Goal: Transaction & Acquisition: Purchase product/service

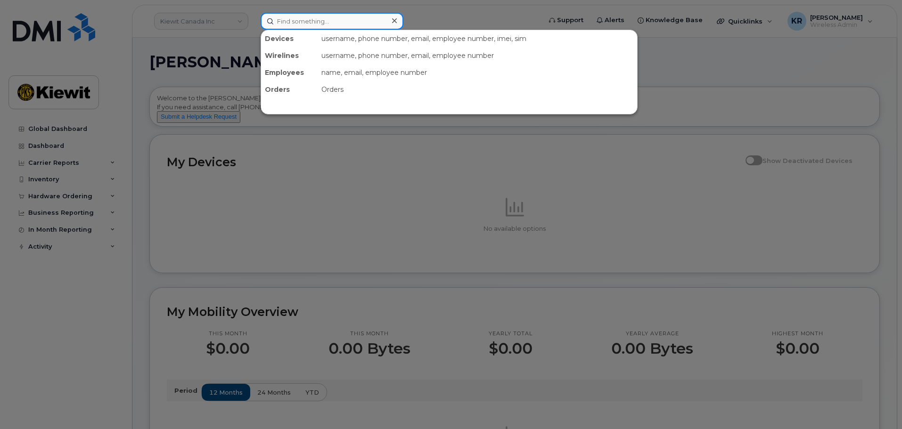
click at [296, 23] on input at bounding box center [332, 21] width 143 height 17
click at [236, 22] on div at bounding box center [451, 214] width 902 height 429
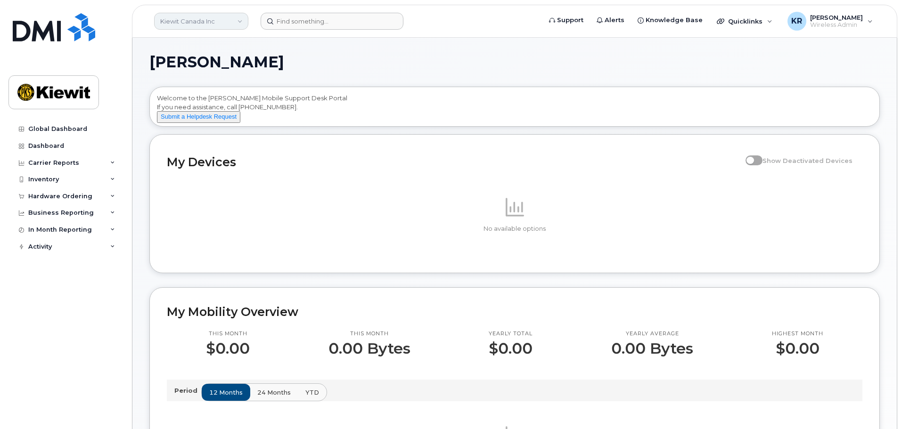
click at [242, 21] on link "Kiewit Canada Inc" at bounding box center [201, 21] width 94 height 17
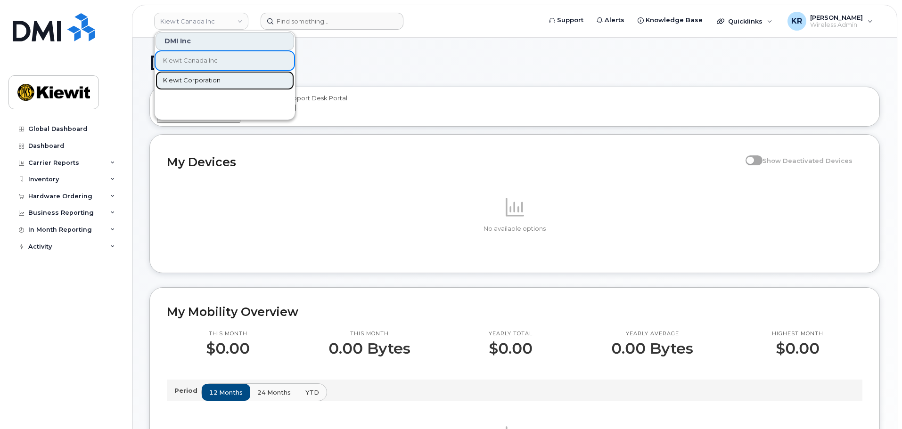
click at [213, 77] on span "Kiewit Corporation" at bounding box center [191, 80] width 57 height 9
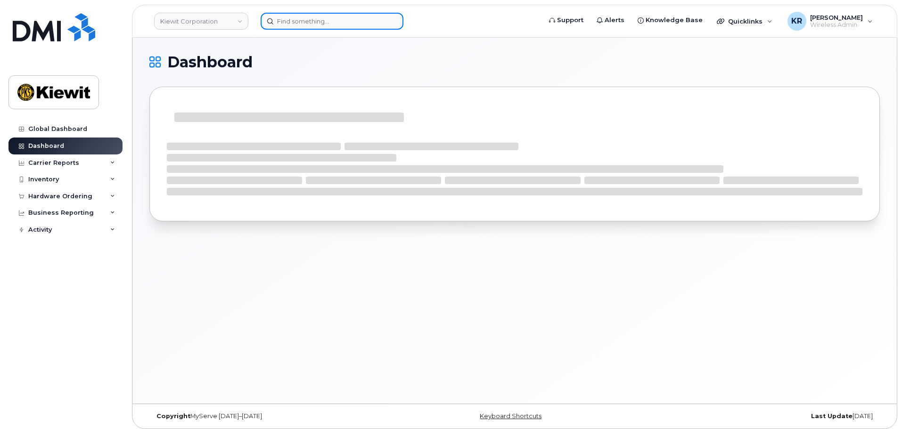
click at [315, 23] on input at bounding box center [332, 21] width 143 height 17
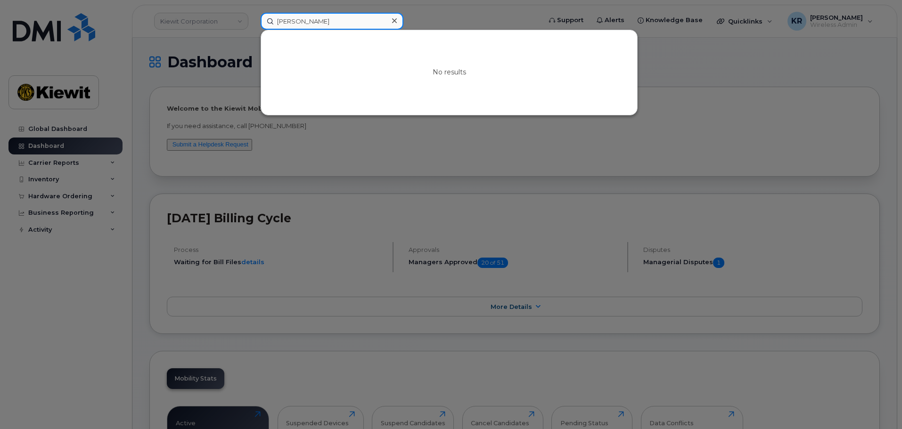
click at [290, 22] on input "derek freese" at bounding box center [332, 21] width 143 height 17
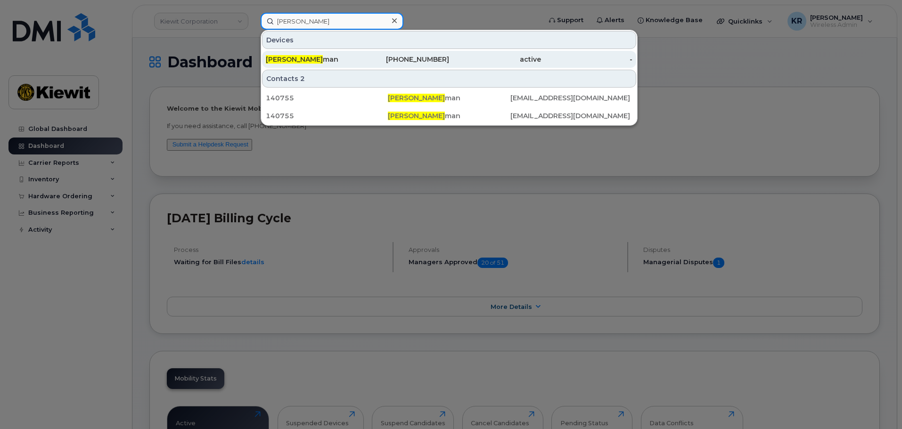
type input "derrek freese"
click at [337, 58] on div "Derrek Freese man" at bounding box center [312, 59] width 92 height 9
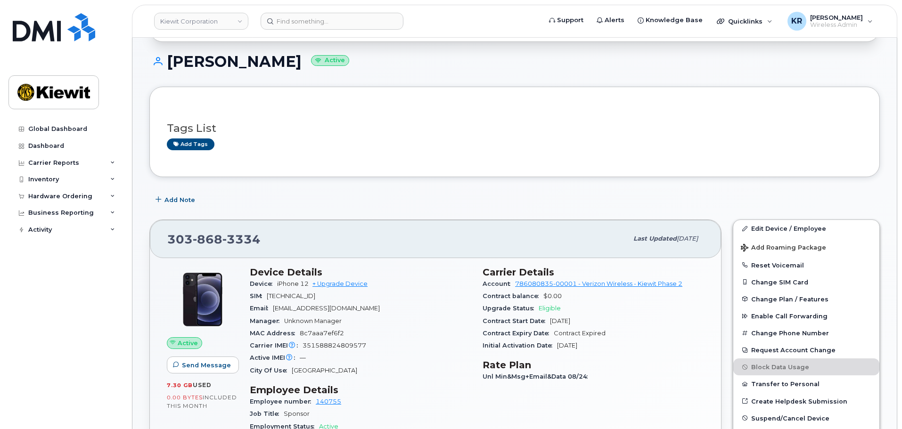
scroll to position [94, 0]
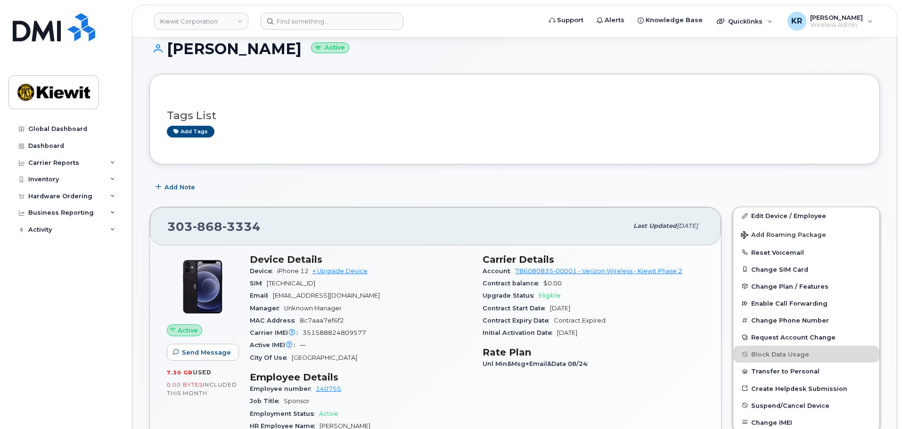
click at [548, 297] on span "Eligible" at bounding box center [549, 295] width 22 height 7
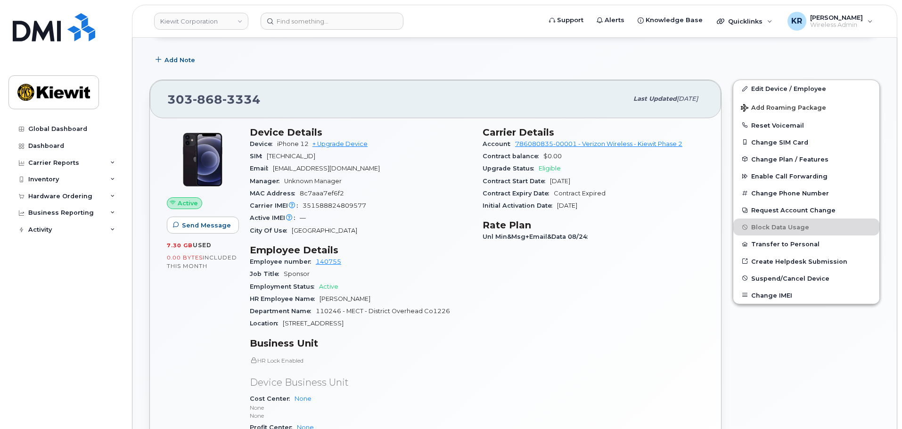
scroll to position [236, 0]
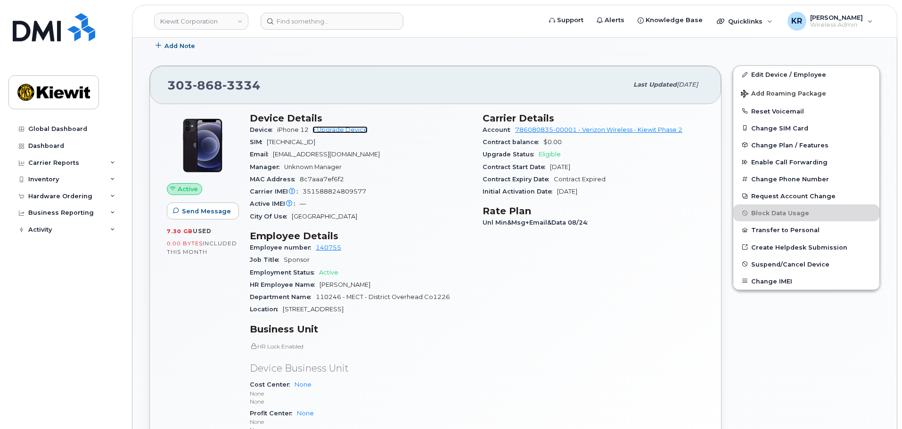
click at [341, 130] on link "+ Upgrade Device" at bounding box center [339, 129] width 55 height 7
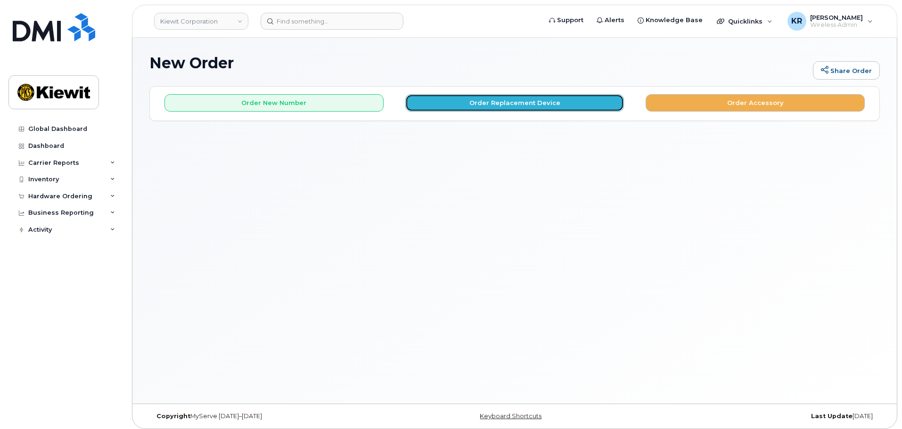
click at [466, 100] on button "Order Replacement Device" at bounding box center [514, 102] width 219 height 17
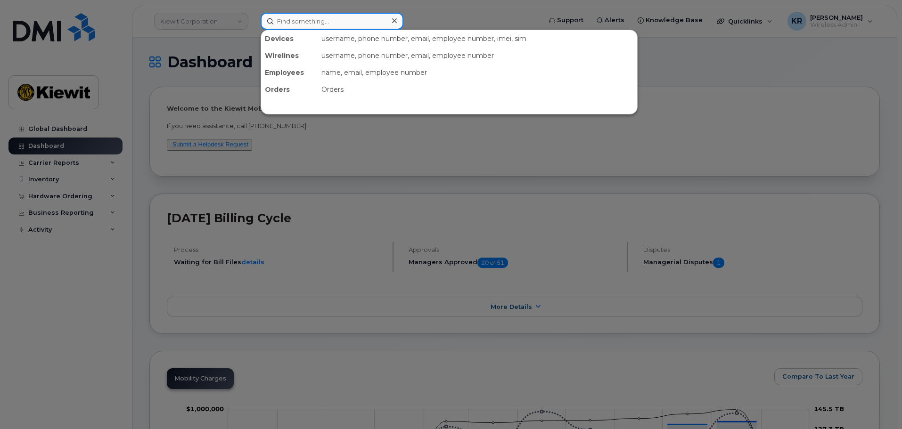
click at [304, 19] on input at bounding box center [332, 21] width 143 height 17
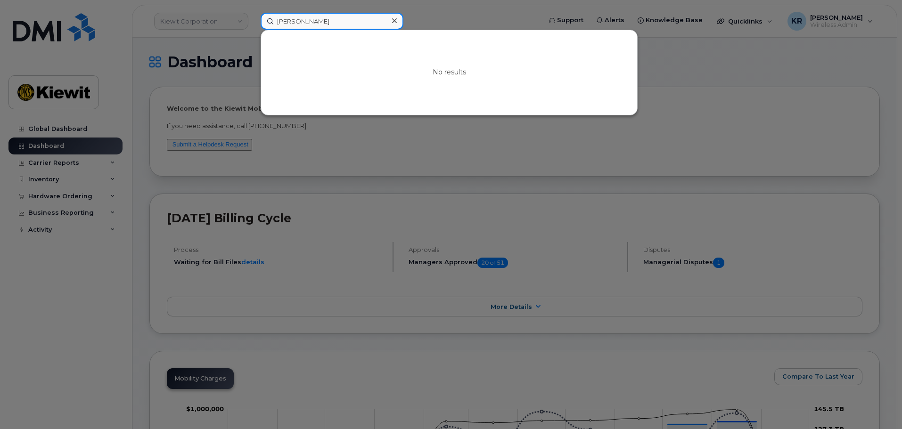
click at [285, 20] on input "derek frees" at bounding box center [332, 21] width 143 height 17
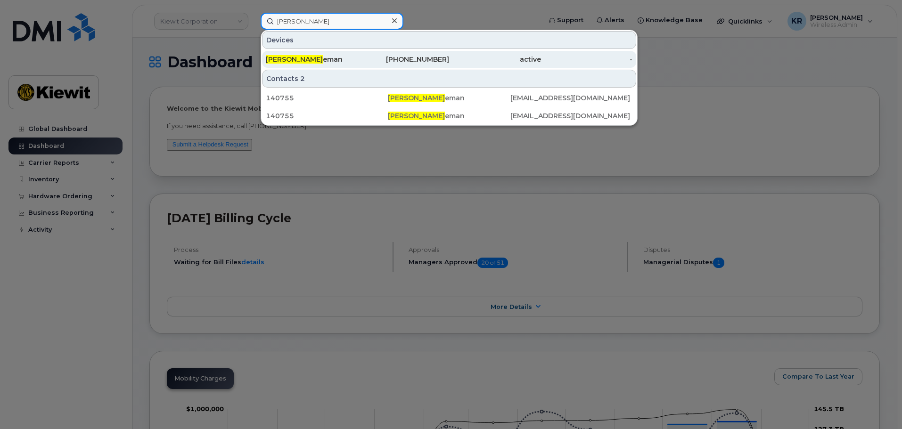
type input "derrek frees"
click at [320, 53] on div "Derrek Frees eman" at bounding box center [312, 59] width 92 height 17
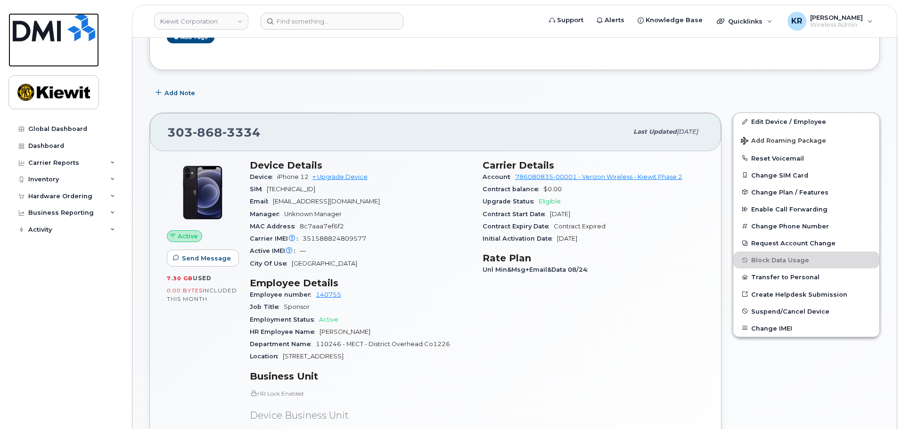
scroll to position [236, 0]
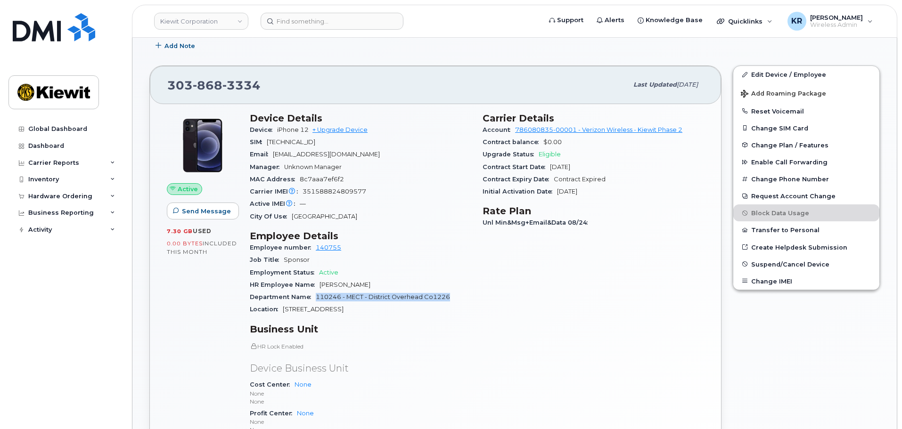
drag, startPoint x: 317, startPoint y: 296, endPoint x: 448, endPoint y: 297, distance: 131.0
click at [448, 297] on span "110246 - MECT - District Overhead Co1226" at bounding box center [383, 296] width 134 height 7
copy span "110246 - MECT - District Overhead Co1226"
click at [416, 334] on h3 "Business Unit" at bounding box center [360, 329] width 221 height 11
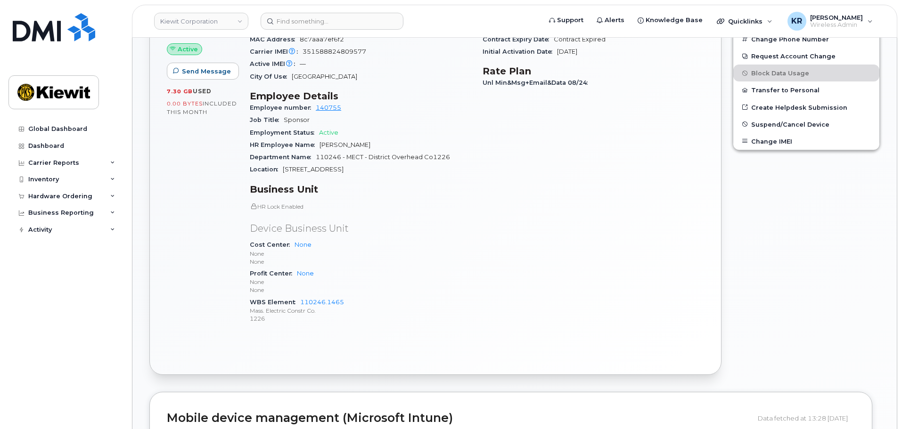
scroll to position [377, 0]
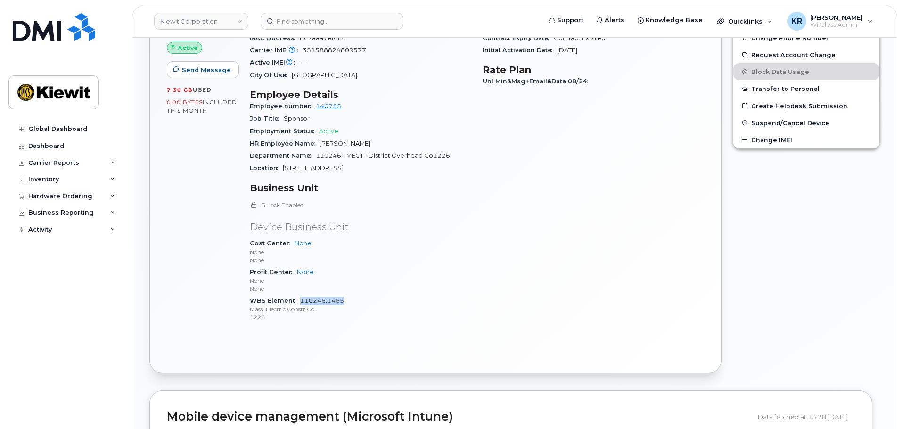
drag, startPoint x: 345, startPoint y: 301, endPoint x: 301, endPoint y: 301, distance: 43.8
click at [301, 301] on div "WBS Element 110246.1465 Mass. Electric Constr Co. 1226" at bounding box center [360, 309] width 221 height 29
copy link "110246.1465"
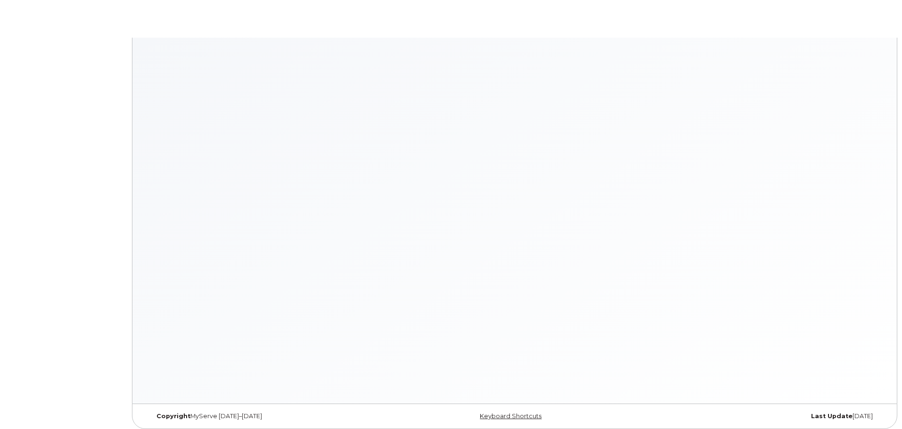
click at [278, 75] on div at bounding box center [514, 221] width 764 height 366
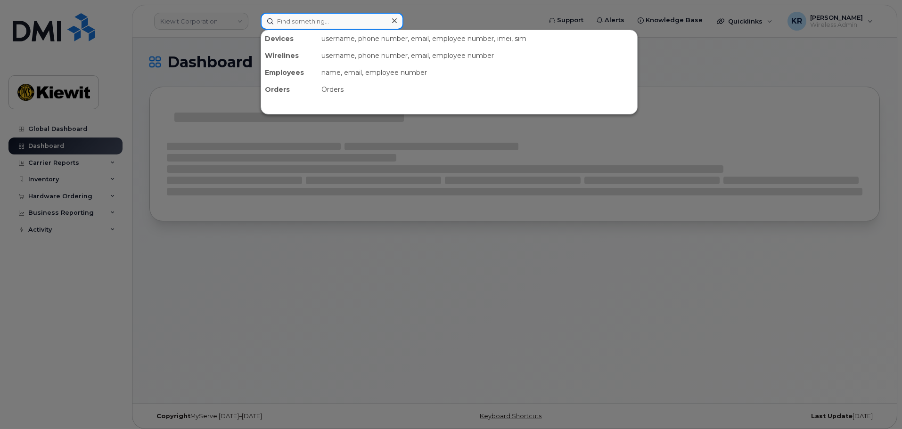
click at [307, 21] on input at bounding box center [332, 21] width 143 height 17
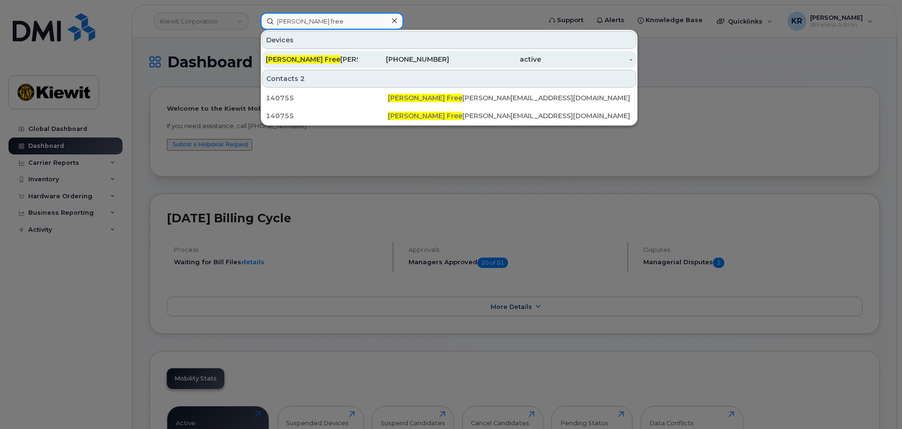
type input "derrek free"
click at [337, 57] on div "Derrek Free seman" at bounding box center [312, 59] width 92 height 9
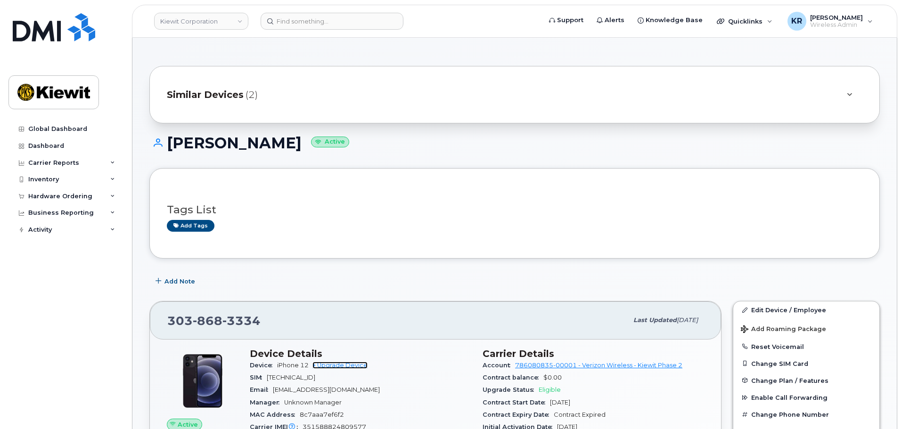
click at [345, 365] on link "+ Upgrade Device" at bounding box center [339, 365] width 55 height 7
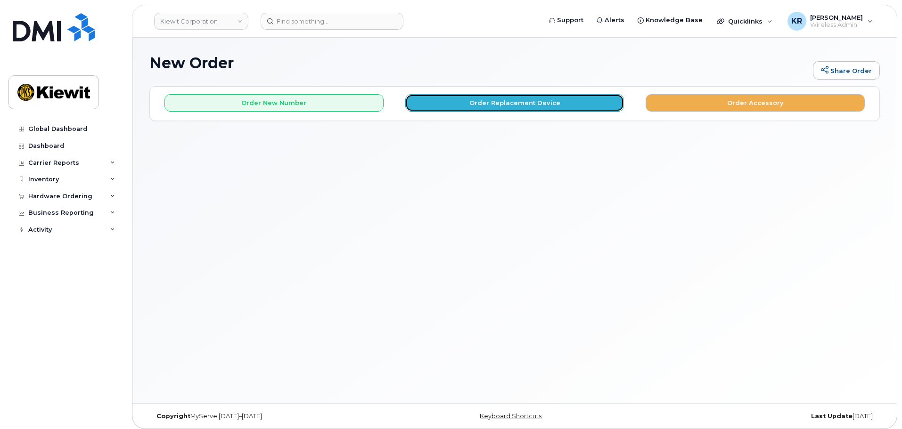
click at [430, 103] on button "Order Replacement Device" at bounding box center [514, 102] width 219 height 17
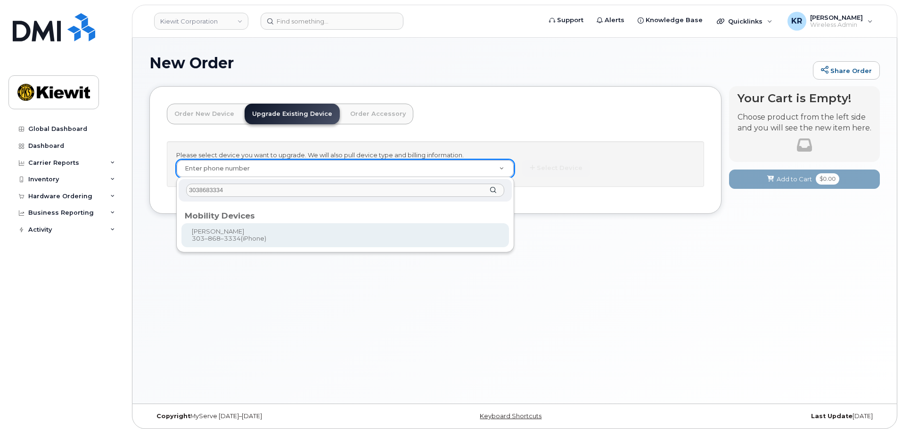
type input "3038683334"
type input "1166205"
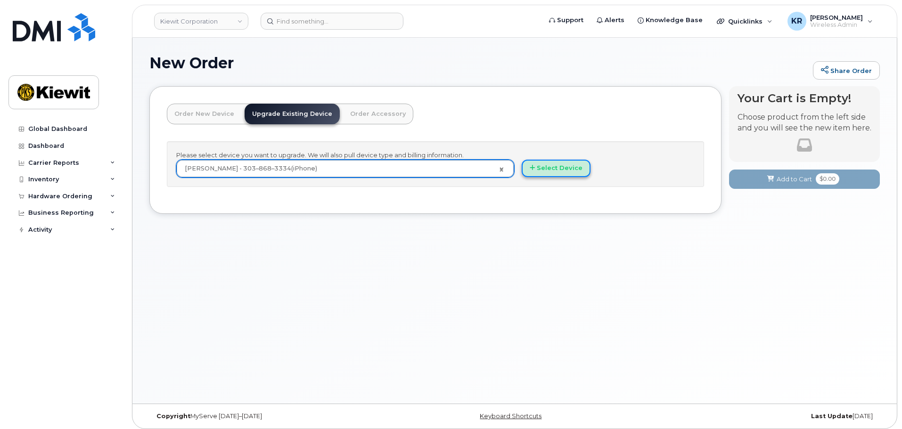
click at [557, 173] on button "Select Device" at bounding box center [555, 168] width 69 height 17
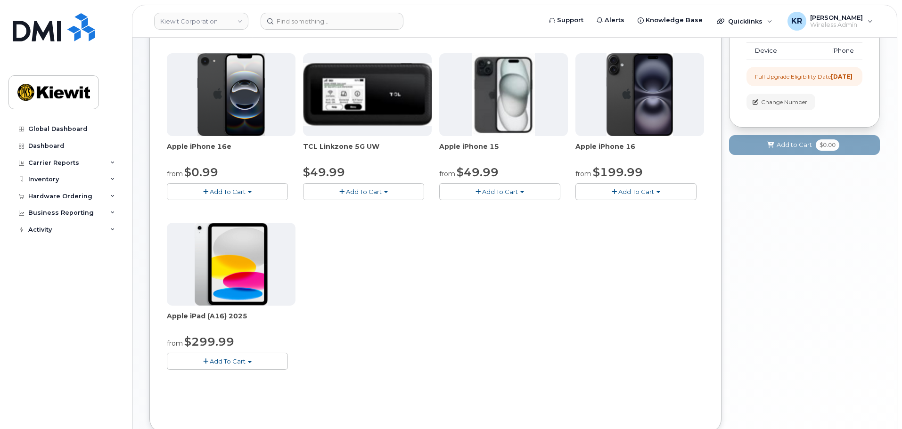
scroll to position [141, 0]
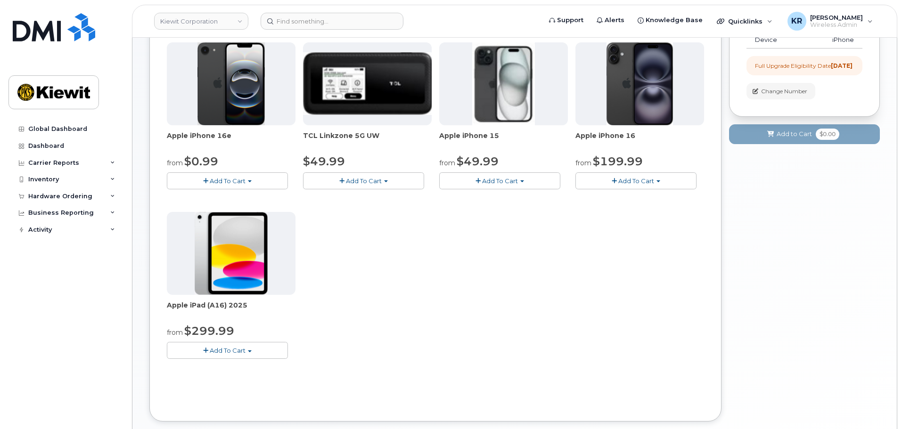
click at [251, 179] on button "Add To Cart" at bounding box center [227, 180] width 121 height 16
click at [522, 180] on span "button" at bounding box center [522, 181] width 4 height 2
click at [658, 179] on button "Add To Cart" at bounding box center [635, 180] width 121 height 16
click at [658, 180] on button "Add To Cart" at bounding box center [635, 180] width 121 height 16
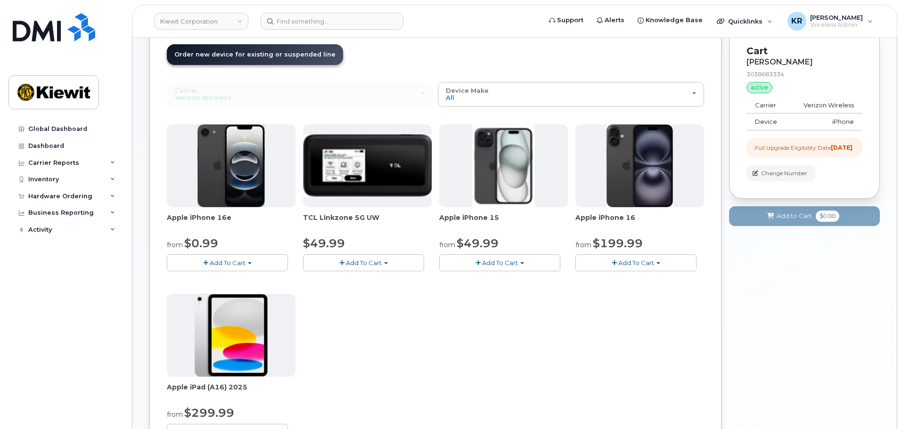
scroll to position [47, 0]
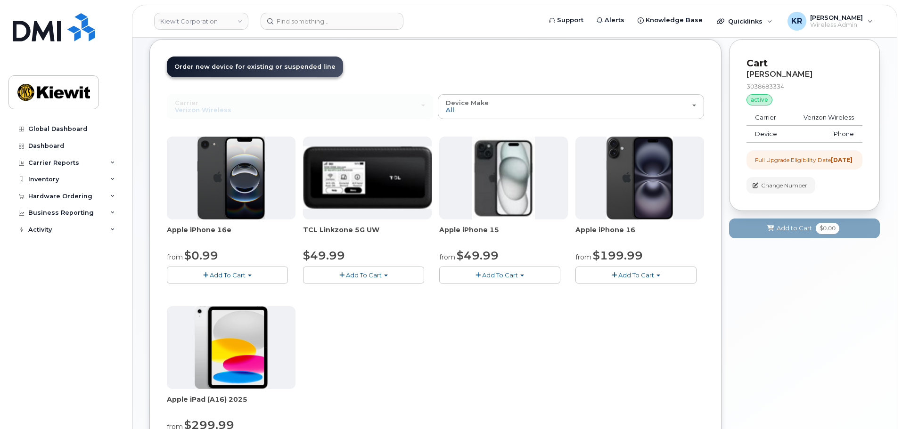
click at [526, 275] on button "Add To Cart" at bounding box center [499, 275] width 121 height 16
click at [643, 322] on div "Apple iPhone 16e from $0.99 Add To Cart $0.99 - 2 Year Upgrade (128GB) $599.99 …" at bounding box center [435, 303] width 537 height 332
click at [530, 277] on button "Add To Cart" at bounding box center [499, 275] width 121 height 16
click at [648, 273] on span "Add To Cart" at bounding box center [636, 275] width 36 height 8
click at [248, 241] on span "Apple iPhone 16e" at bounding box center [231, 234] width 129 height 19
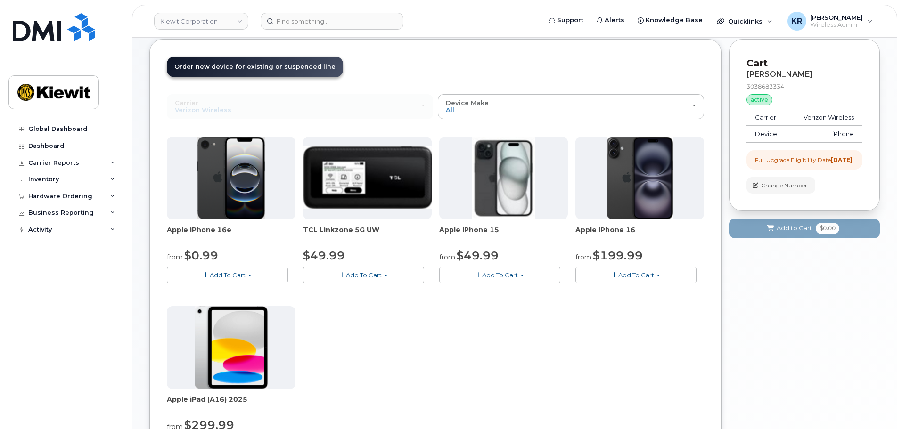
click at [552, 269] on button "Add To Cart" at bounding box center [499, 275] width 121 height 16
click at [563, 265] on div "Apple iPhone 15 from $49.99 Add To Cart $49.99 - 2 Year Upgrade (128GB) $729.99…" at bounding box center [503, 210] width 129 height 147
click at [526, 274] on button "Add To Cart" at bounding box center [499, 275] width 121 height 16
click at [640, 280] on button "Add To Cart" at bounding box center [635, 275] width 121 height 16
click at [696, 240] on span "Apple iPhone 16" at bounding box center [639, 234] width 129 height 19
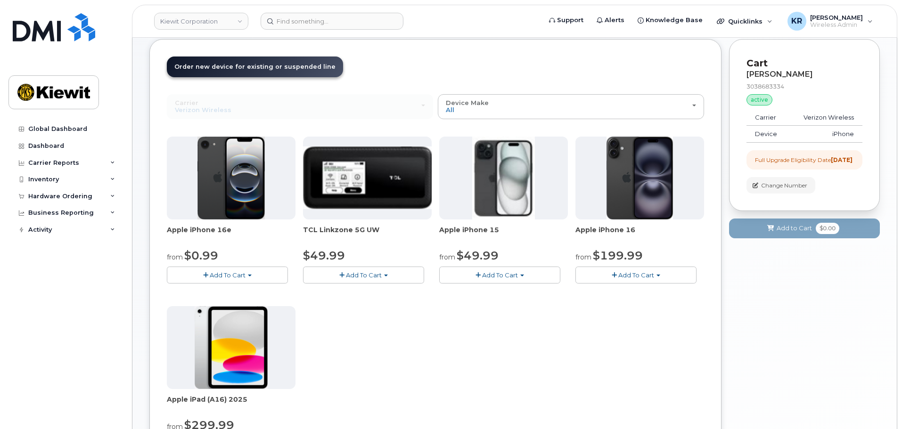
click at [521, 274] on button "Add To Cart" at bounding box center [499, 275] width 121 height 16
click at [527, 293] on link "$49.99 - 2 Year Upgrade (128GB)" at bounding box center [502, 293] width 122 height 12
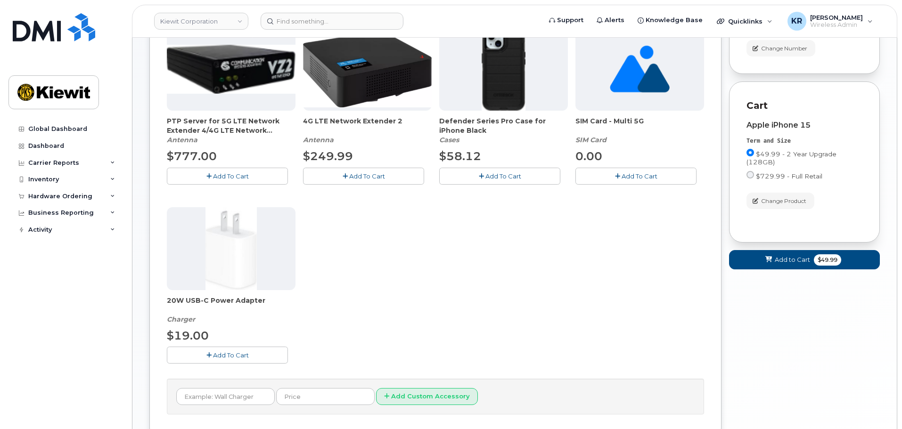
scroll to position [188, 0]
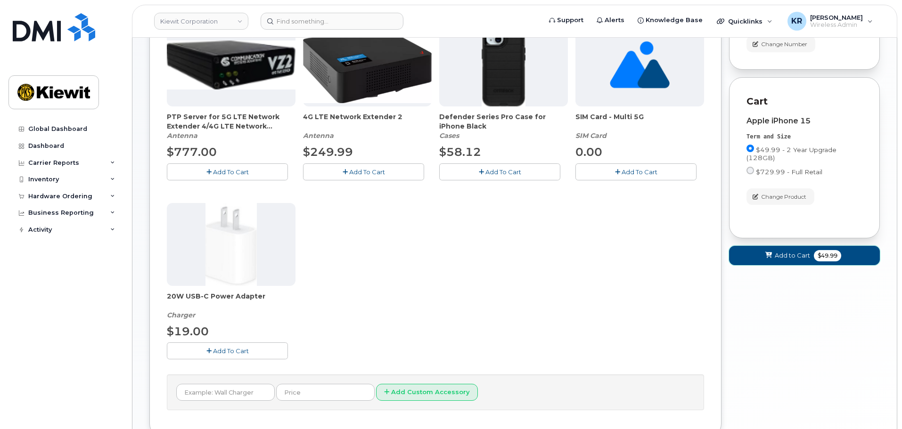
click at [798, 260] on span "Add to Cart" at bounding box center [791, 255] width 35 height 9
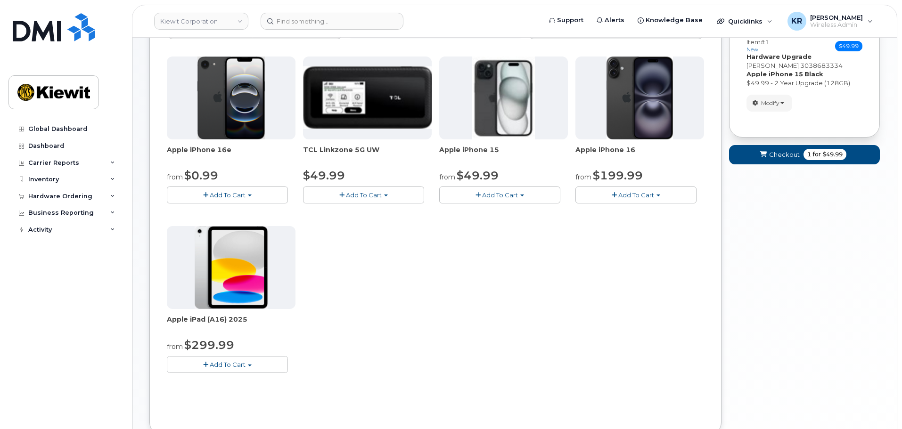
scroll to position [7, 0]
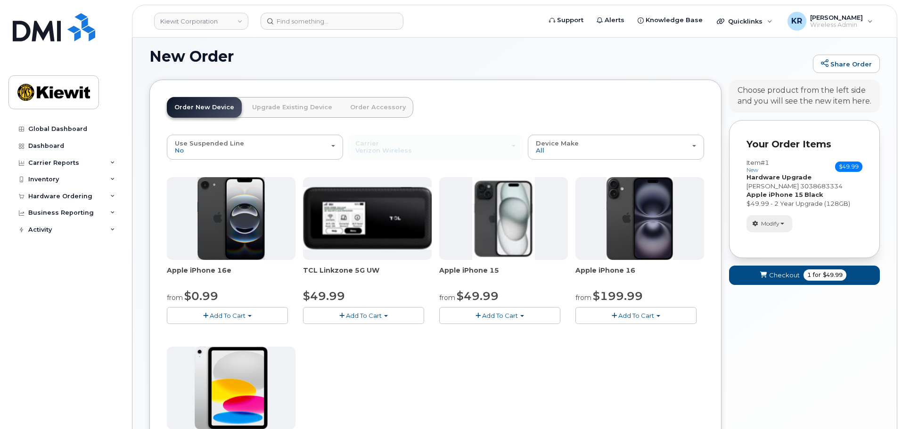
click at [786, 220] on button "Modify" at bounding box center [769, 223] width 46 height 16
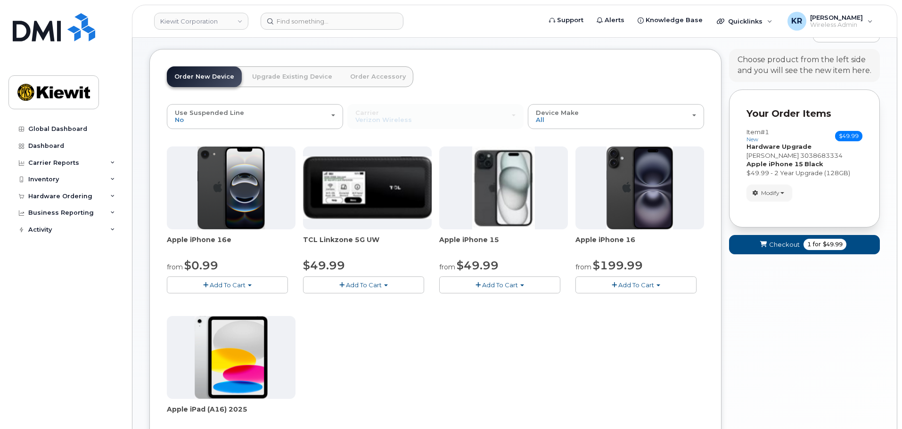
scroll to position [54, 0]
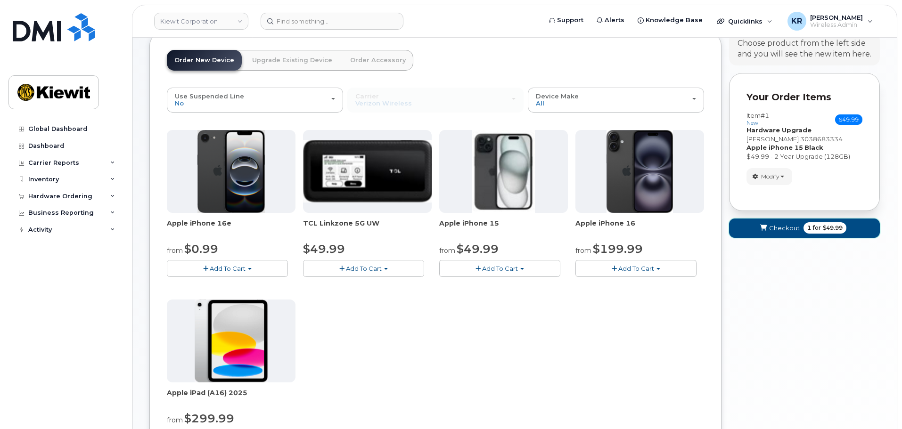
click at [787, 226] on span "Checkout" at bounding box center [784, 228] width 31 height 9
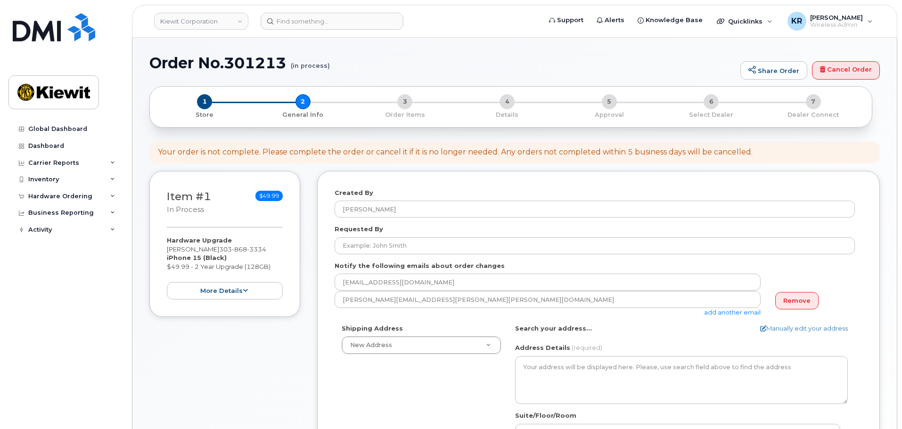
select select
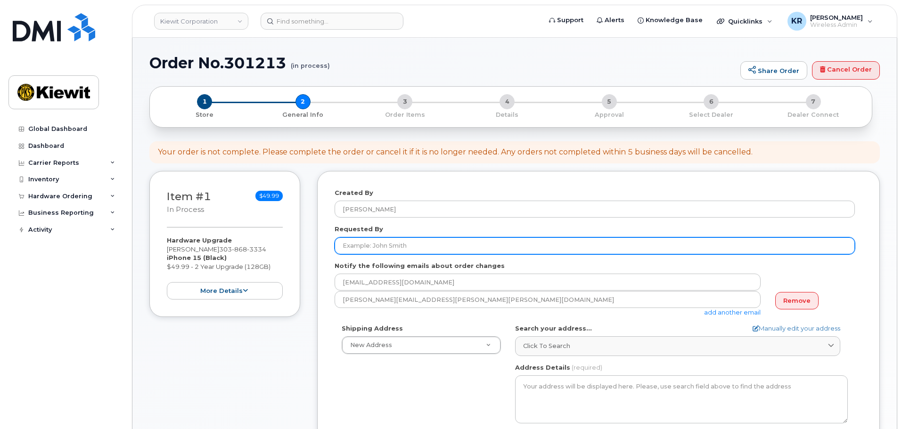
click at [406, 245] on input "Requested By" at bounding box center [594, 245] width 520 height 17
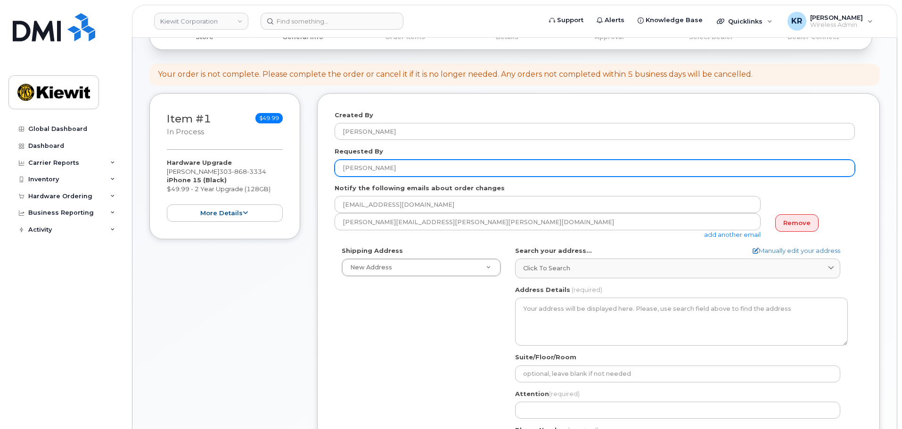
scroll to position [94, 0]
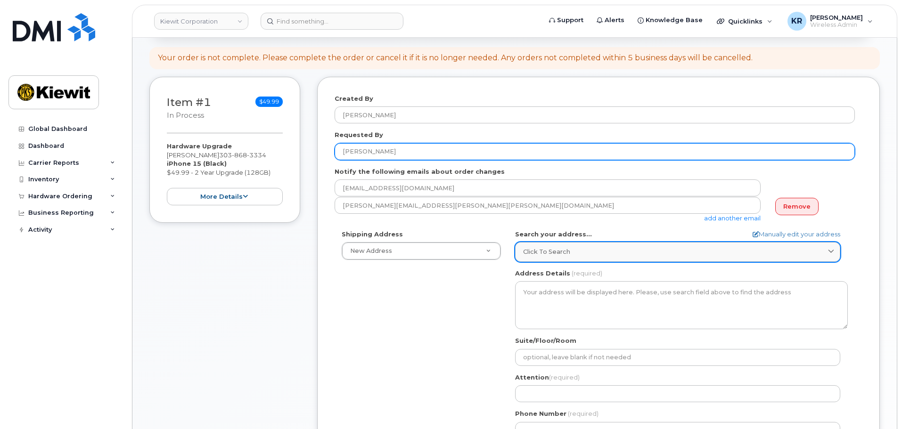
type input "[PERSON_NAME]"
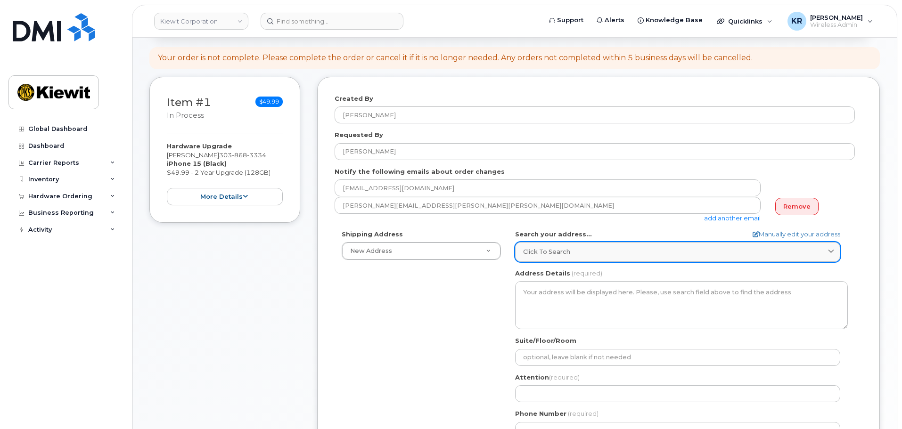
click at [545, 250] on span "Click to search" at bounding box center [546, 251] width 47 height 9
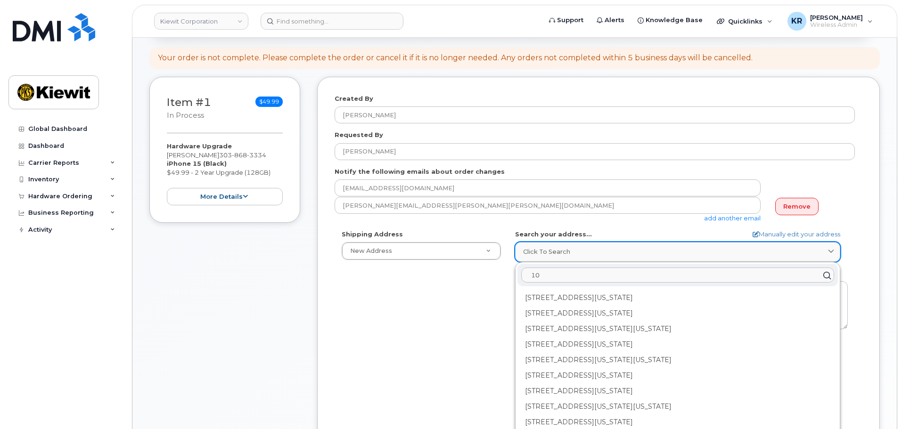
type input "1"
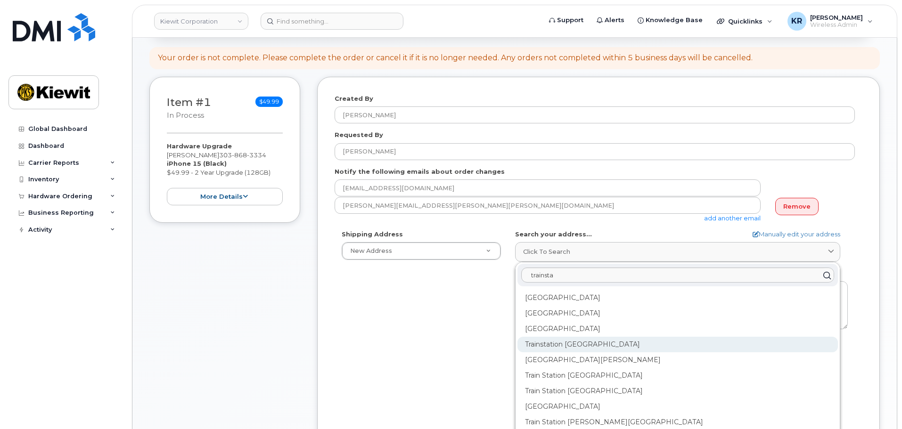
click at [588, 347] on div "Trainstation [GEOGRAPHIC_DATA]" at bounding box center [677, 345] width 320 height 16
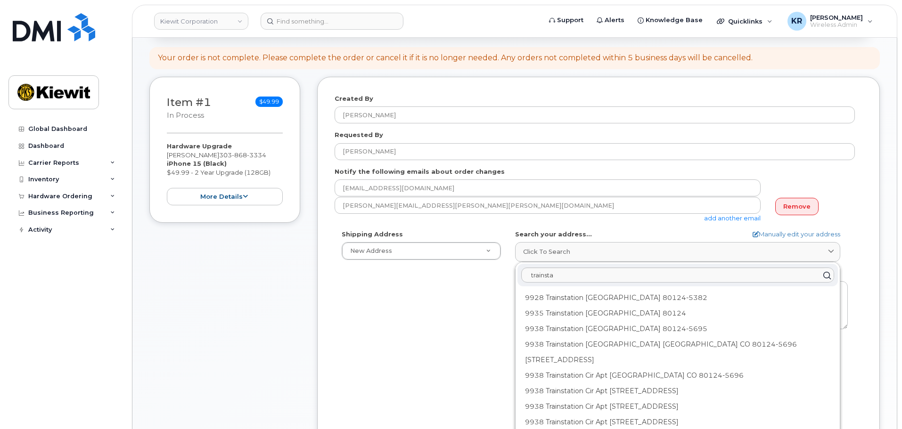
click at [464, 329] on div "Shipping Address New Address New Address AB Search your address... Manually edi…" at bounding box center [594, 338] width 520 height 216
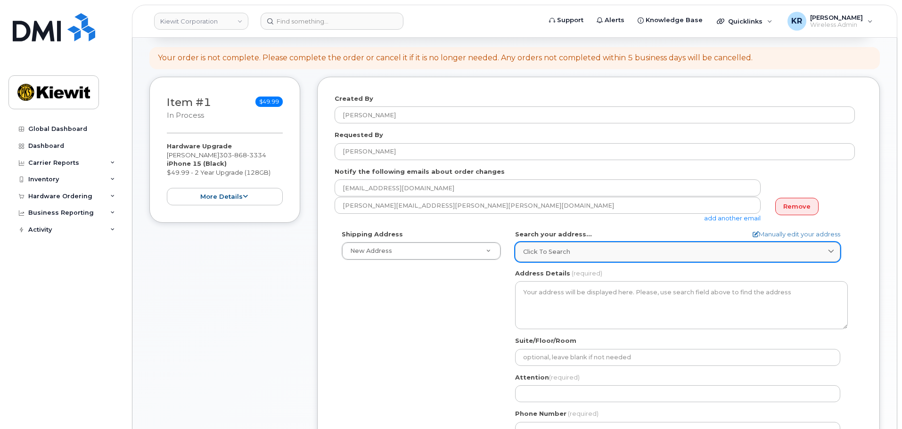
click at [573, 252] on div "Click to search" at bounding box center [677, 251] width 309 height 9
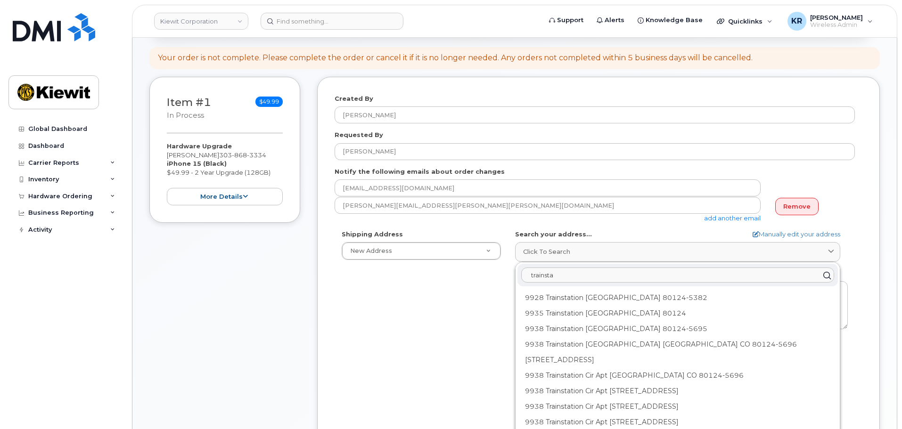
drag, startPoint x: 564, startPoint y: 277, endPoint x: 490, endPoint y: 275, distance: 73.5
click at [492, 275] on div "Shipping Address New Address New Address AB Search your address... Manually edi…" at bounding box center [594, 338] width 520 height 216
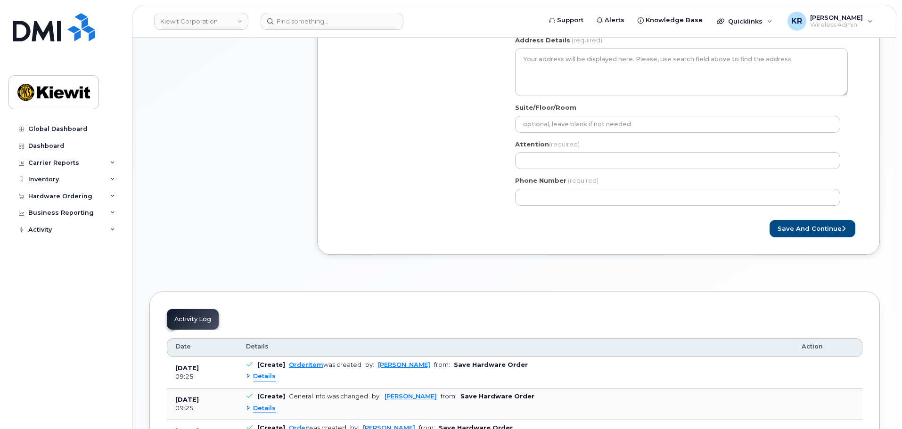
scroll to position [54, 0]
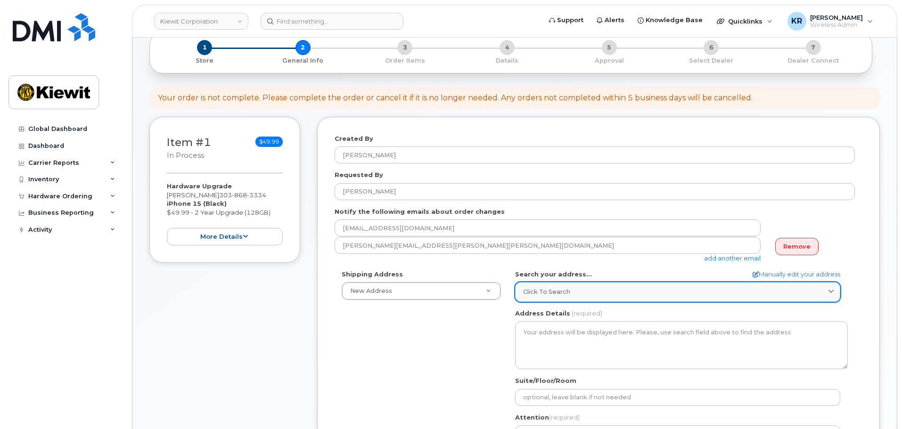
click at [557, 293] on span "Click to search" at bounding box center [546, 291] width 47 height 9
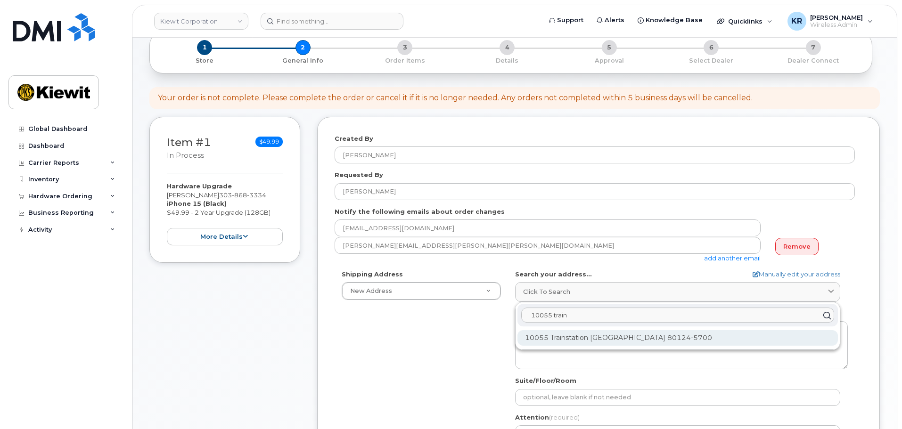
type input "10055 train"
click at [608, 342] on div "10055 Trainstation Cir Lone Tree CO 80124-5700" at bounding box center [677, 338] width 320 height 16
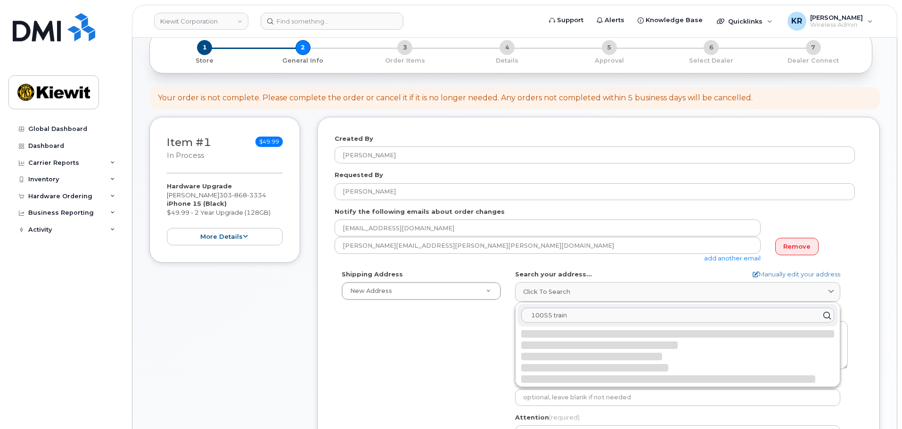
select select
type textarea "10055 Trainstation Cir LONE TREE CO 80124-5700 UNITED STATES"
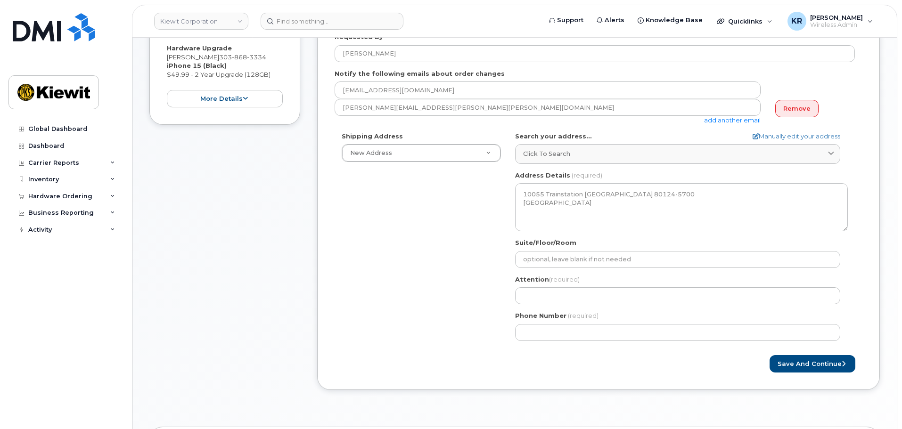
scroll to position [195, 0]
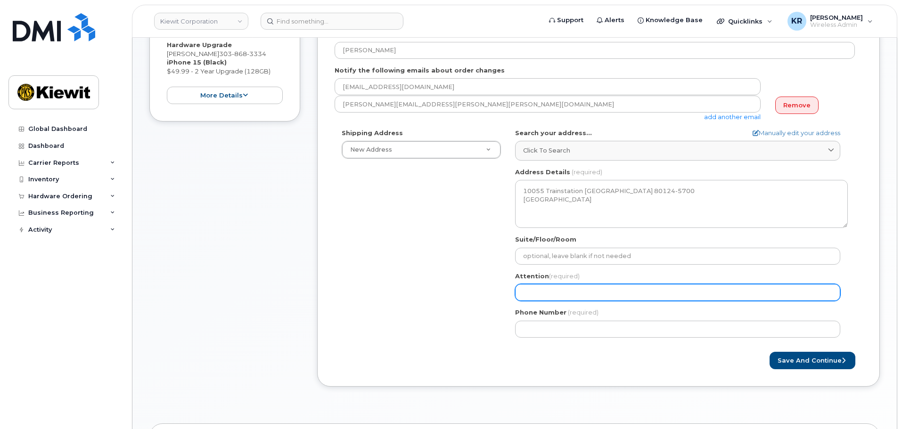
click at [556, 292] on input "Attention (required)" at bounding box center [677, 292] width 325 height 17
select select
type input "D"
select select
type input "De"
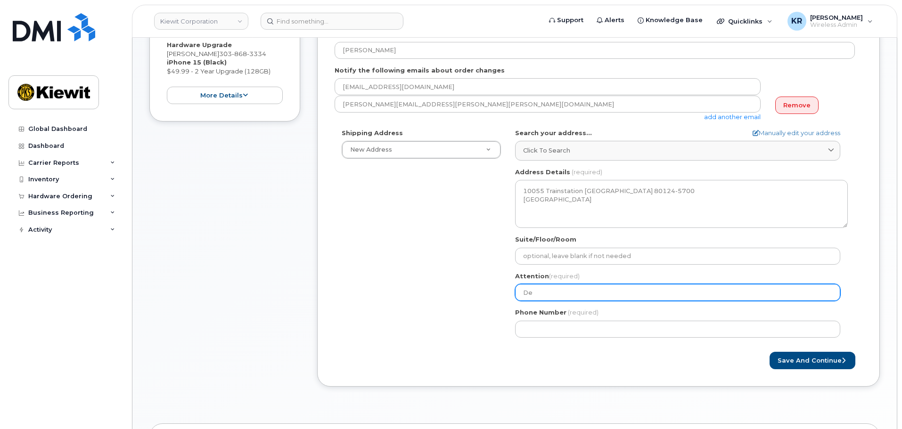
select select
type input "Der"
select select
type input "Derr"
select select
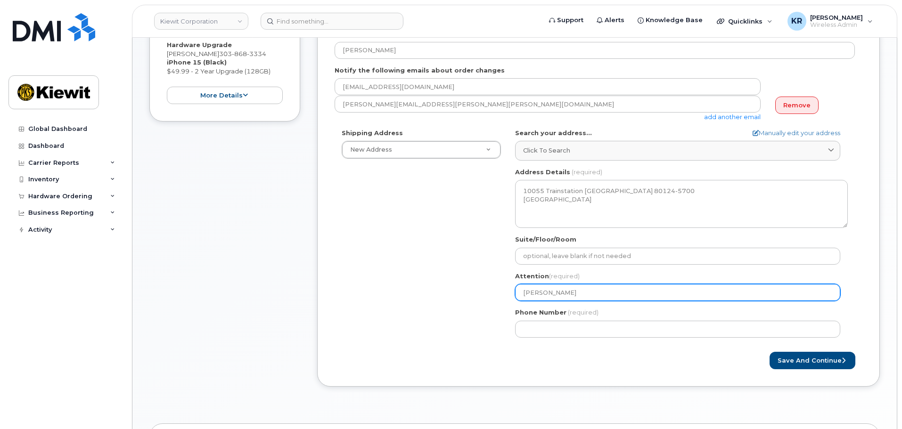
type input "Derre"
select select
type input "Derrek"
select select
type input "Derrek F"
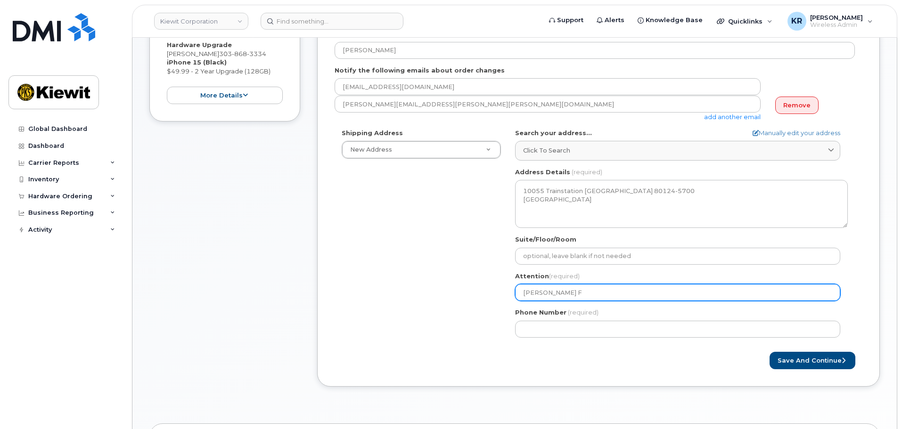
select select
type input "Derrek Fr"
select select
type input "Derrek Fre"
select select
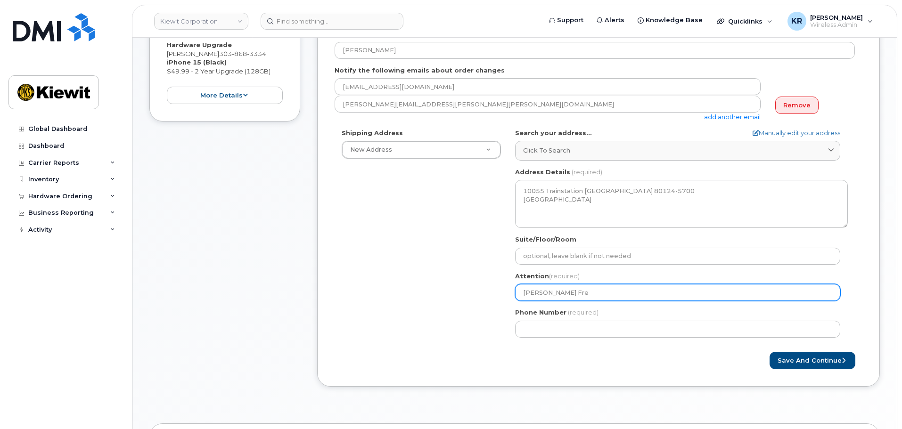
type input "Derrek Free"
select select
type input "Derrek Frees"
select select
type input "Derrek Freese"
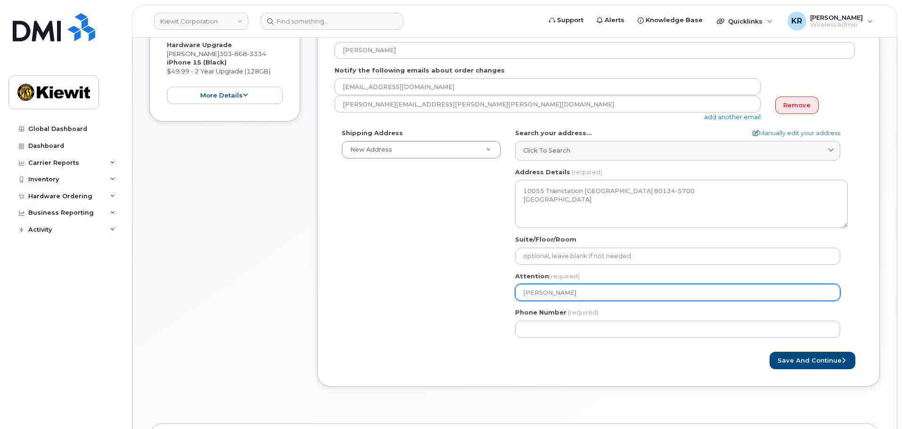
select select
type input "Derrek Freesem"
select select
type input "Derrek Freesema"
select select
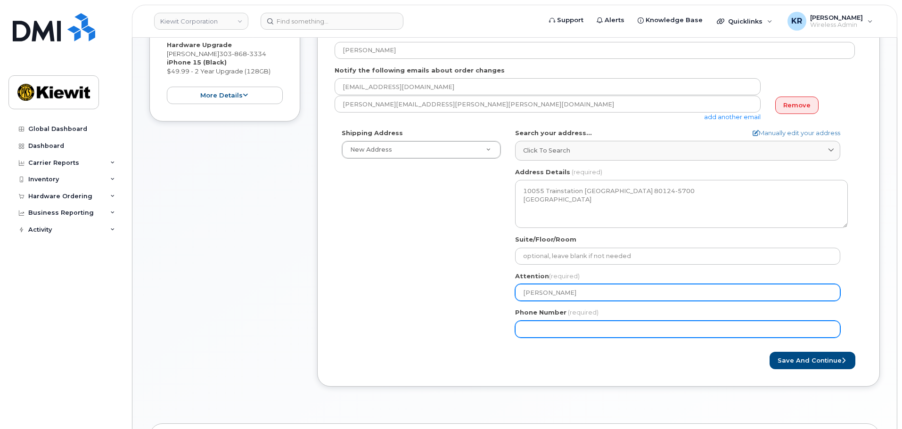
type input "[PERSON_NAME]"
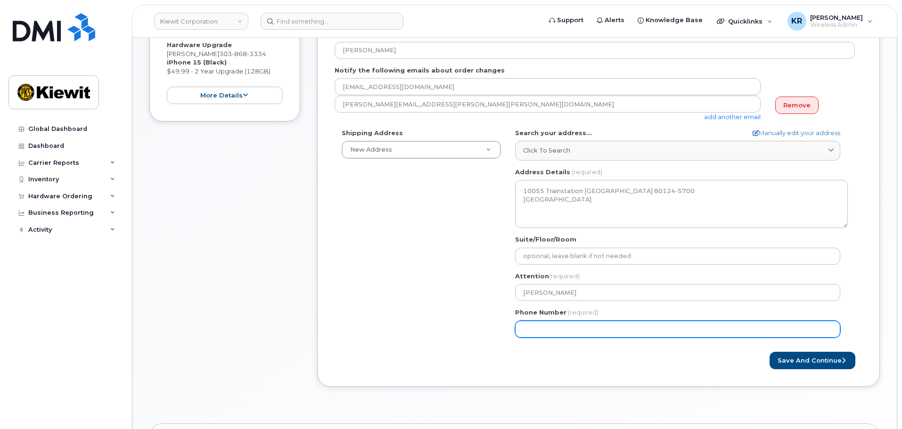
click at [557, 329] on input "Phone Number" at bounding box center [677, 329] width 325 height 17
click at [570, 329] on input "30386833" at bounding box center [677, 329] width 325 height 17
type input "303868333"
select select
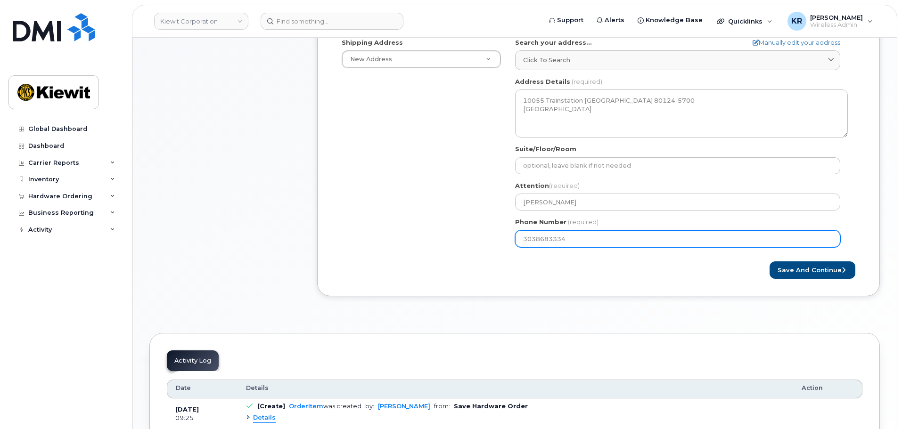
scroll to position [290, 0]
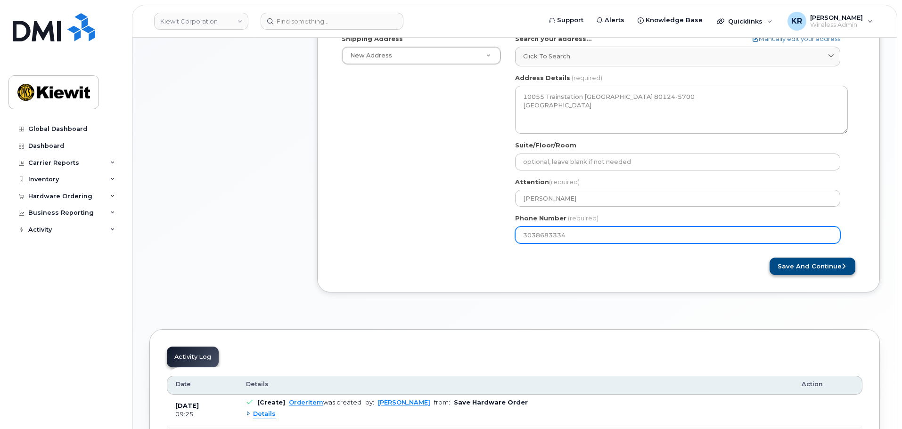
type input "3038683334"
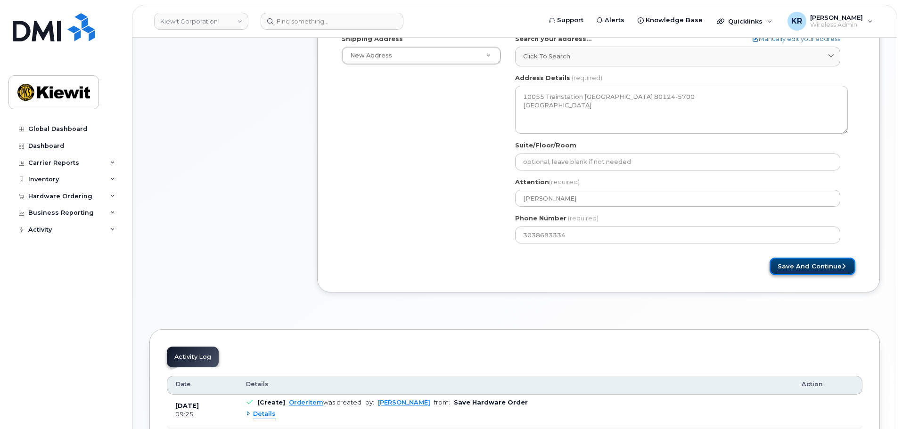
click at [812, 269] on button "Save and Continue" at bounding box center [812, 266] width 86 height 17
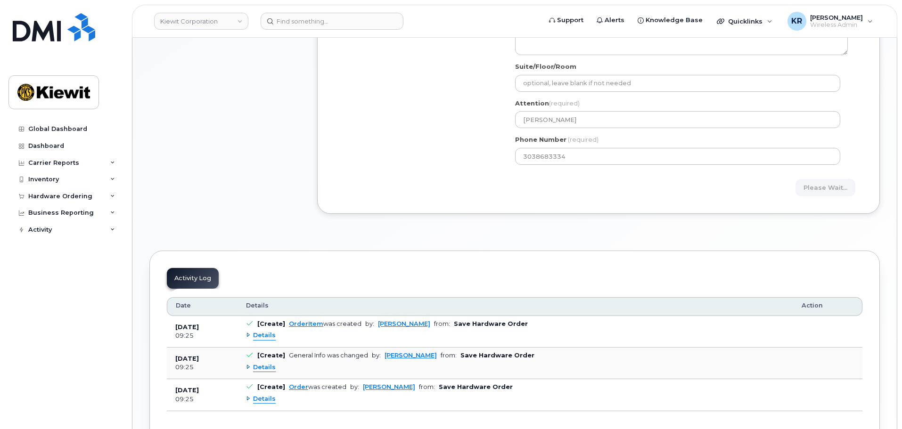
scroll to position [384, 0]
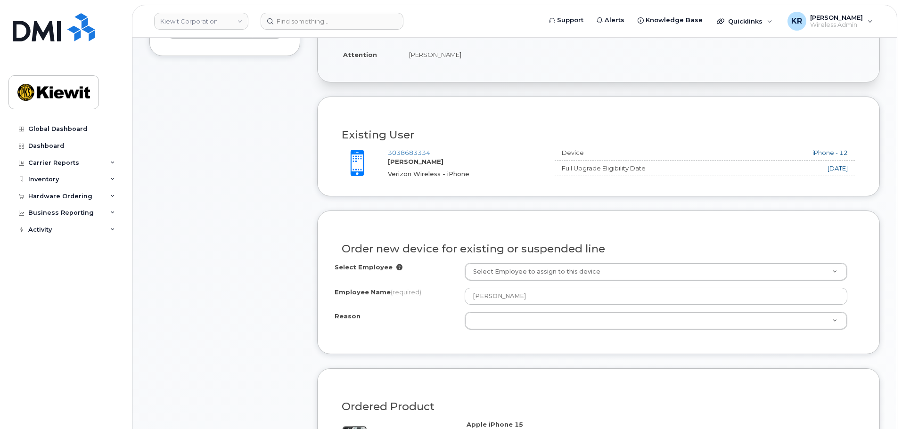
scroll to position [283, 0]
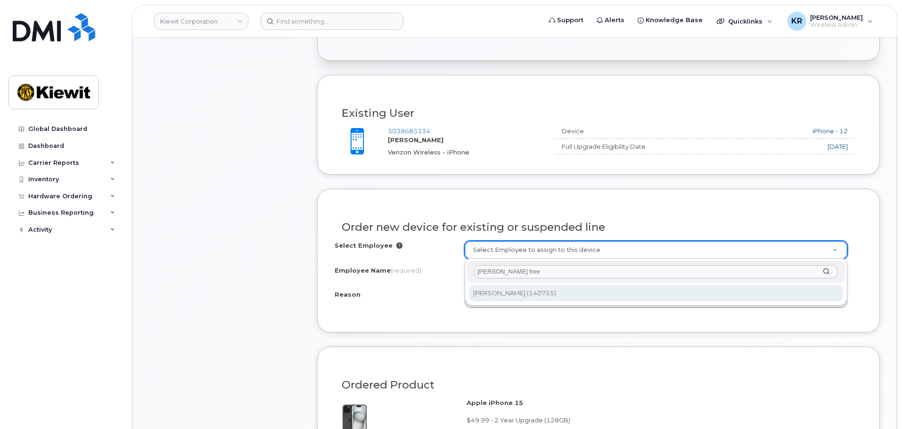
type input "[PERSON_NAME] free"
type input "2146244"
select select
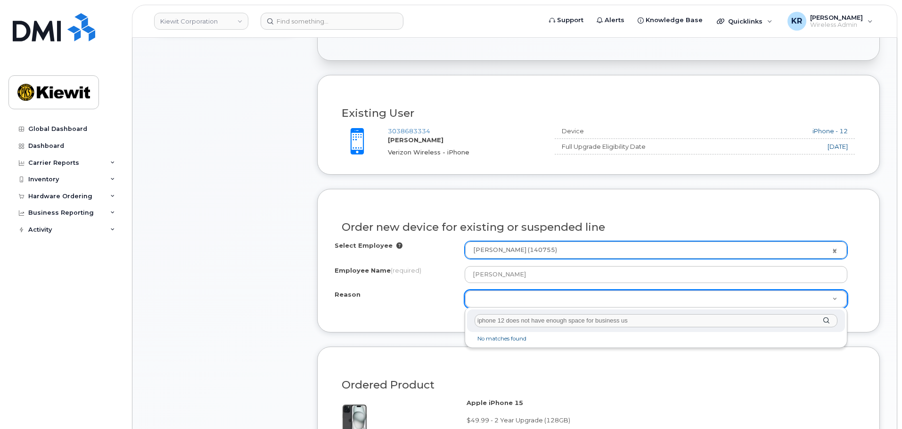
type input "iphone 12 does not have enough space for business use"
drag, startPoint x: 640, startPoint y: 321, endPoint x: 382, endPoint y: 318, distance: 258.6
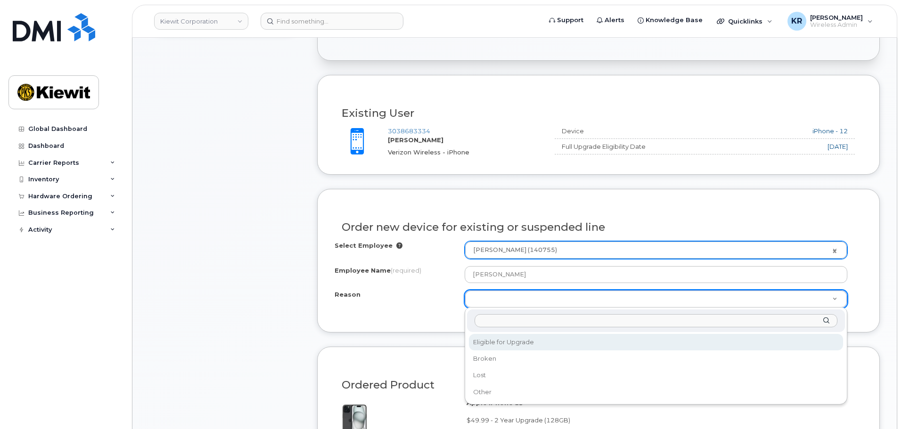
select select "eligible_for_upgrade"
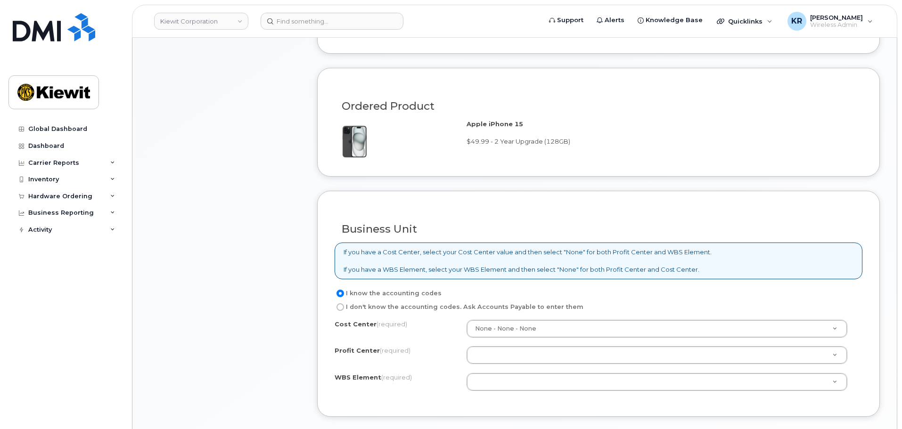
scroll to position [660, 0]
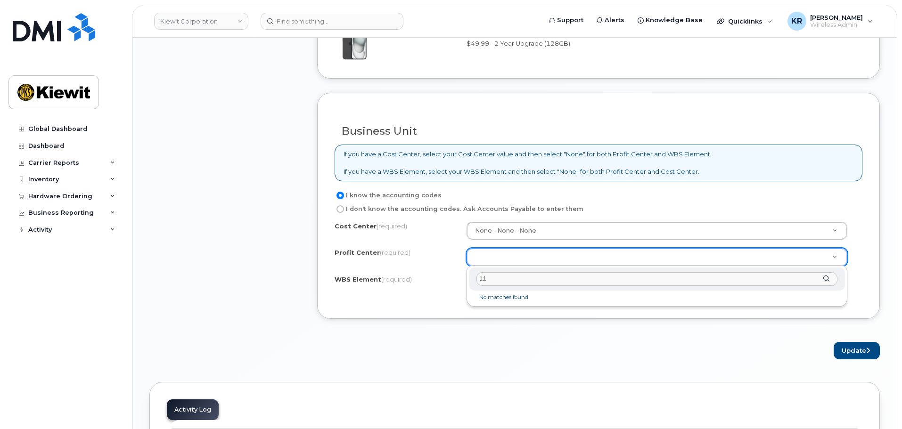
type input "1"
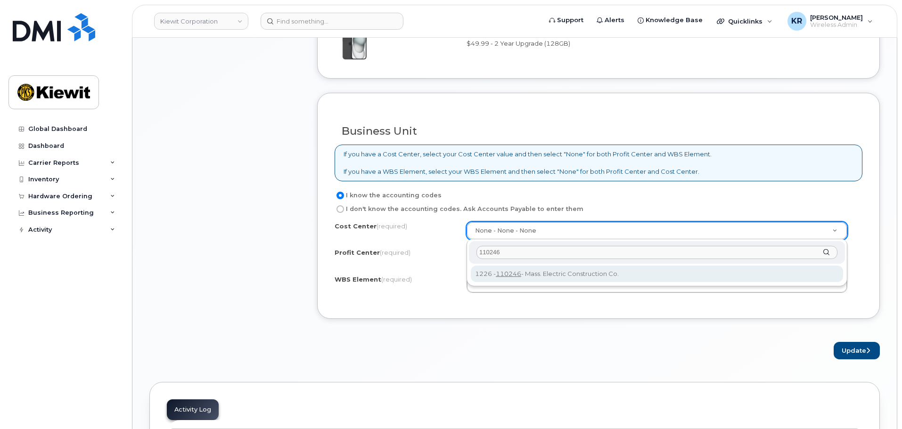
type input "110246"
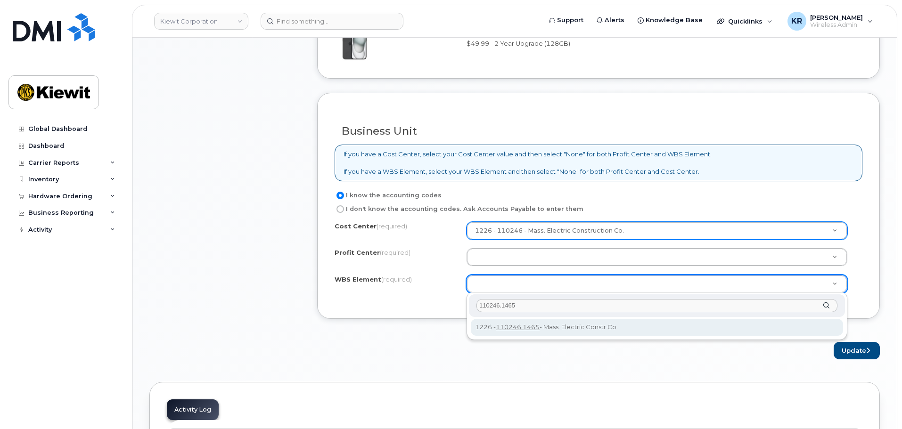
type input "110246.1465"
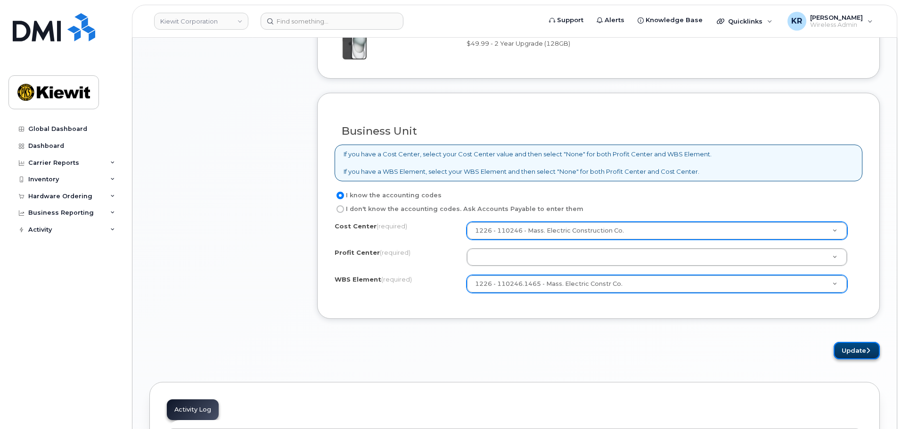
click at [854, 349] on button "Update" at bounding box center [856, 350] width 46 height 17
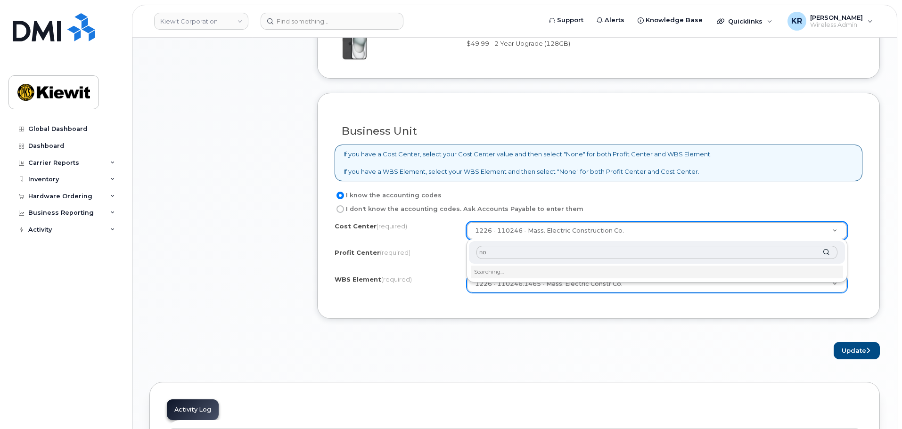
type input "non"
type input "None"
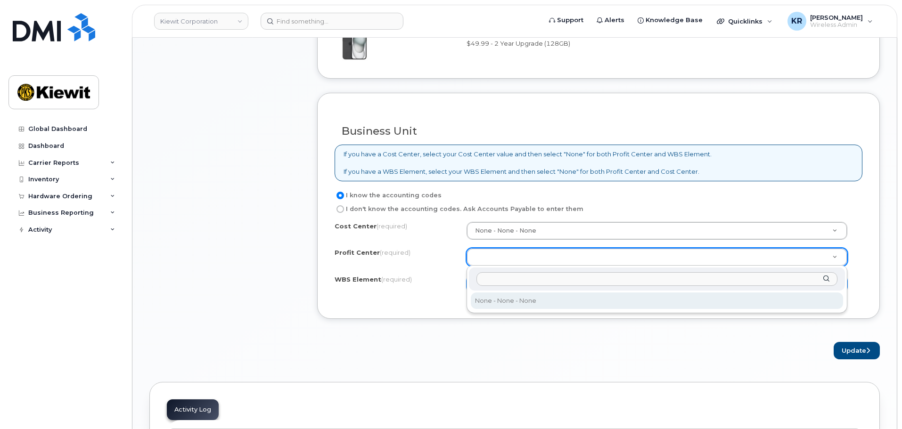
select select "None"
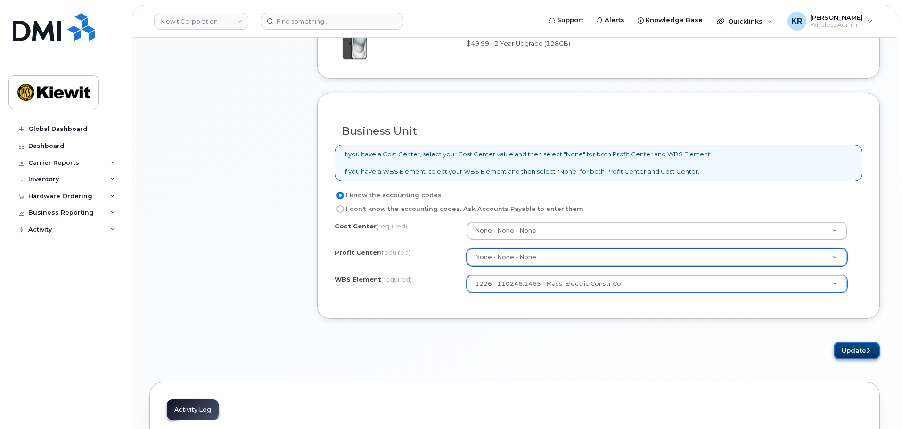
click at [848, 356] on button "Update" at bounding box center [856, 350] width 46 height 17
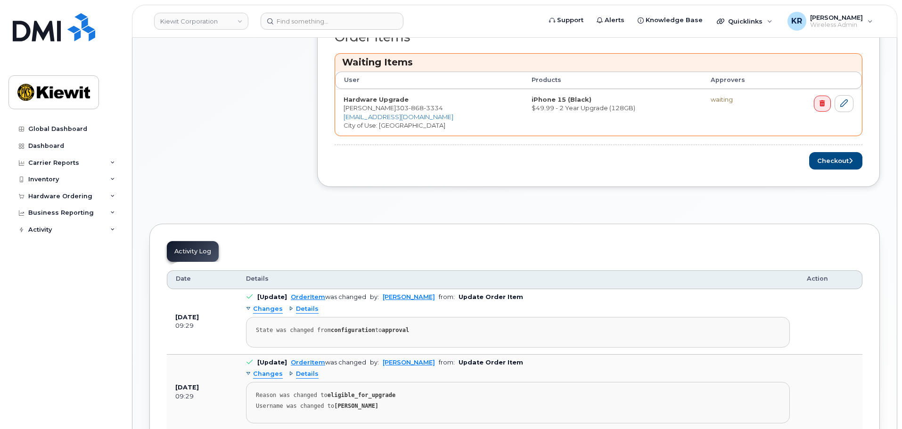
scroll to position [377, 0]
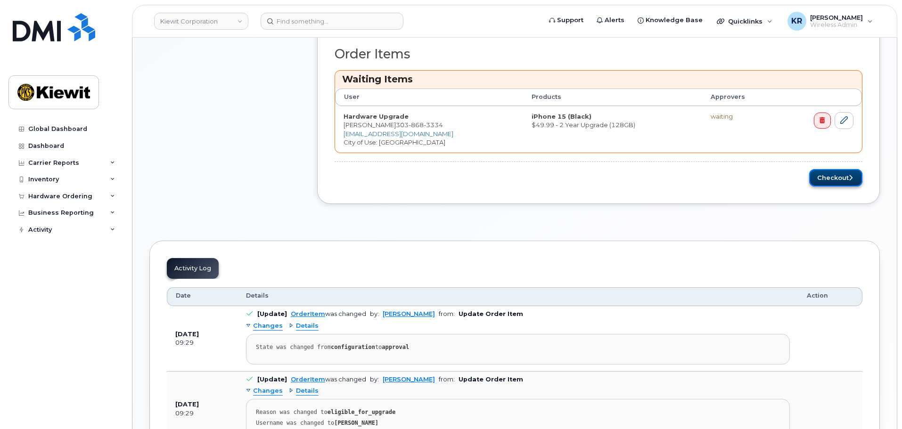
click at [835, 180] on button "Checkout" at bounding box center [835, 177] width 53 height 17
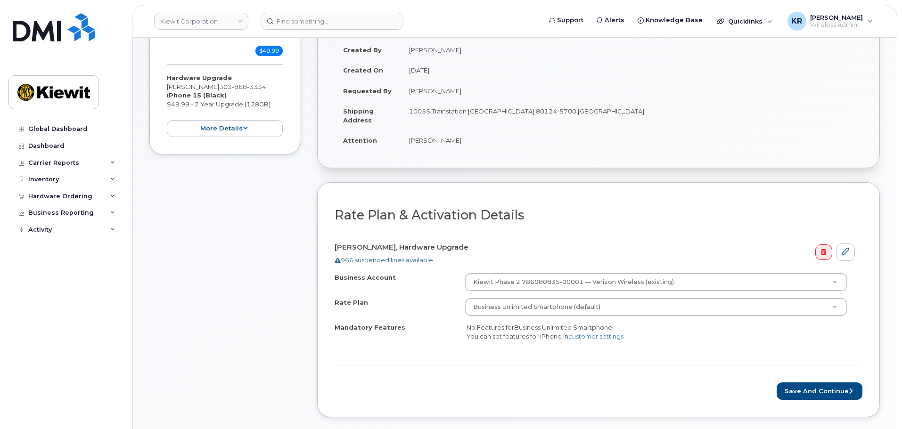
scroll to position [188, 0]
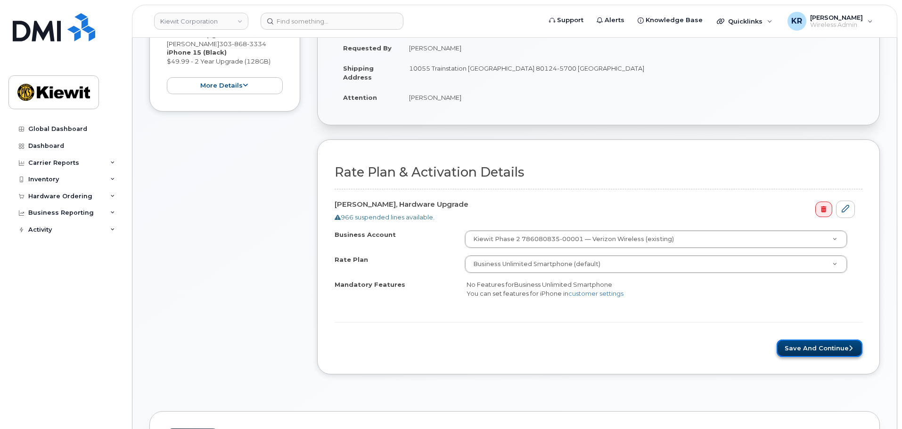
click at [837, 350] on button "Save and Continue" at bounding box center [819, 348] width 86 height 17
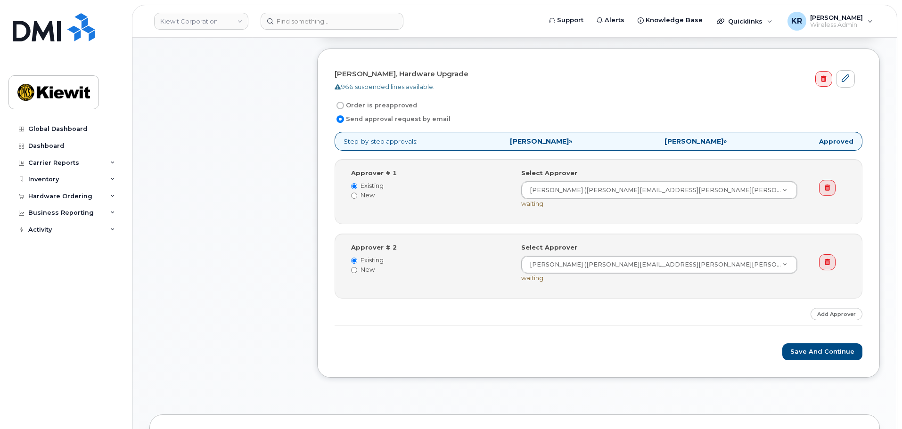
scroll to position [283, 0]
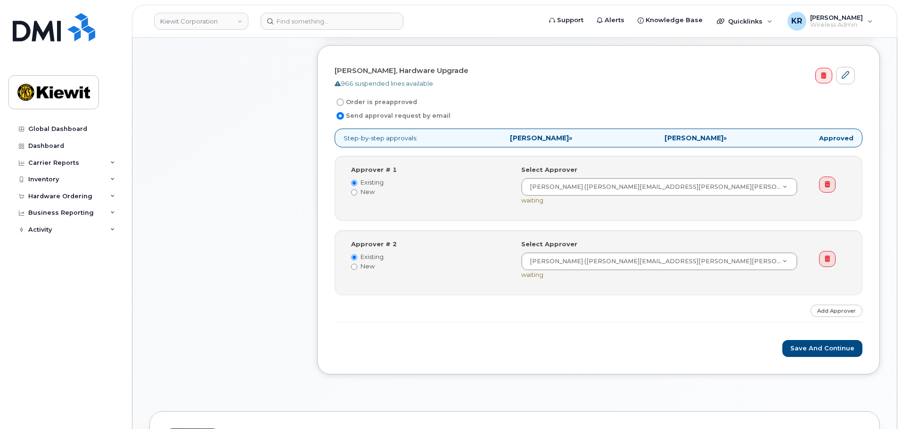
click at [477, 353] on div "Save and Continue" at bounding box center [598, 348] width 528 height 17
click at [813, 347] on button "Save and Continue" at bounding box center [822, 348] width 80 height 17
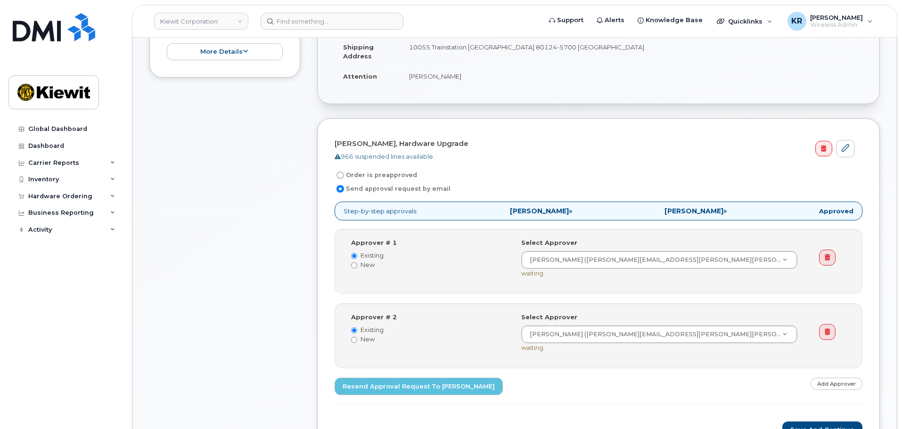
scroll to position [236, 0]
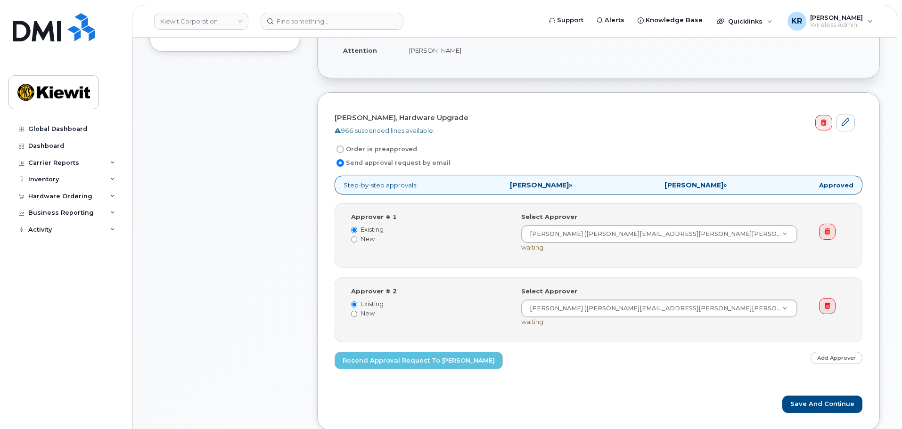
click at [268, 295] on div "Item #1 Waiting On Approval $49.99 Hardware Upgrade [PERSON_NAME] [PHONE_NUMBER…" at bounding box center [224, 175] width 151 height 539
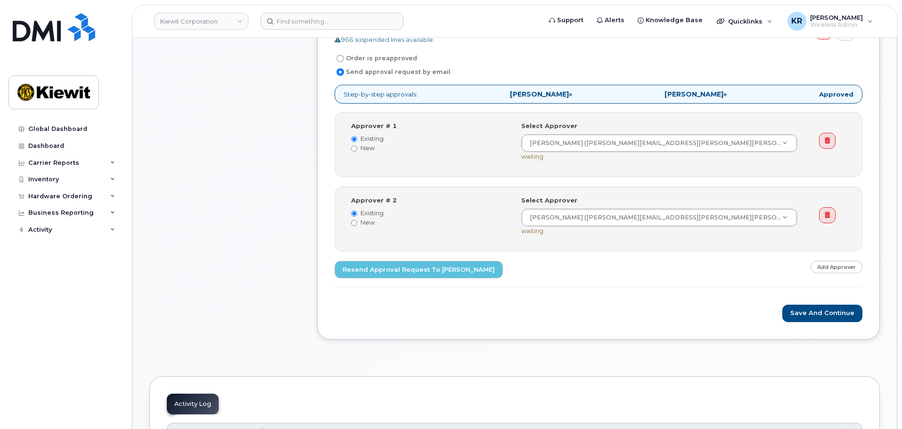
scroll to position [330, 0]
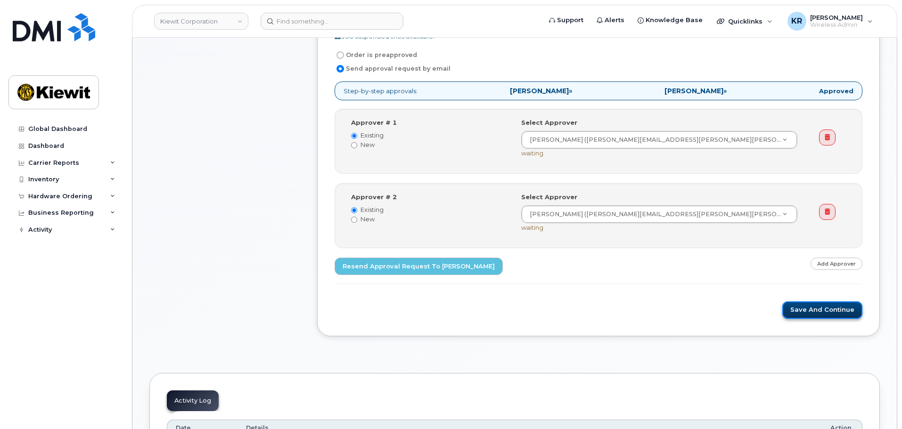
click at [847, 314] on button "Save and Continue" at bounding box center [822, 309] width 80 height 17
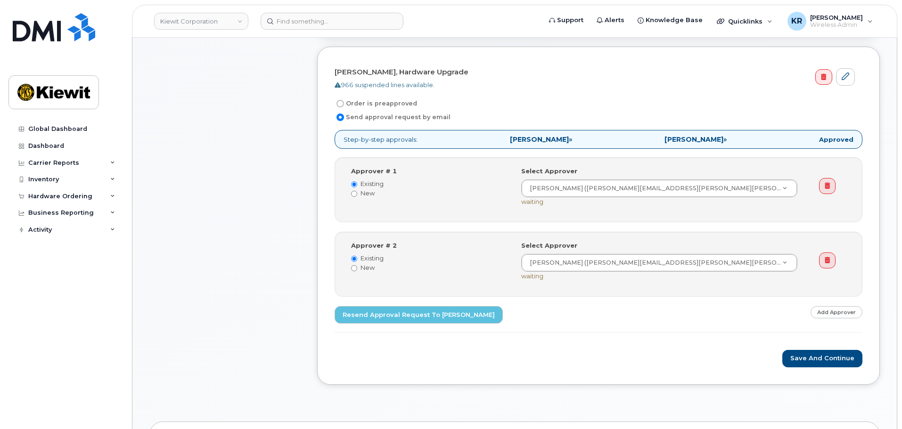
scroll to position [283, 0]
click at [306, 252] on div "Item #1 Waiting On Approval $49.99 Hardware Upgrade [PERSON_NAME] [PHONE_NUMBER…" at bounding box center [514, 128] width 730 height 539
